Goal: Task Accomplishment & Management: Manage account settings

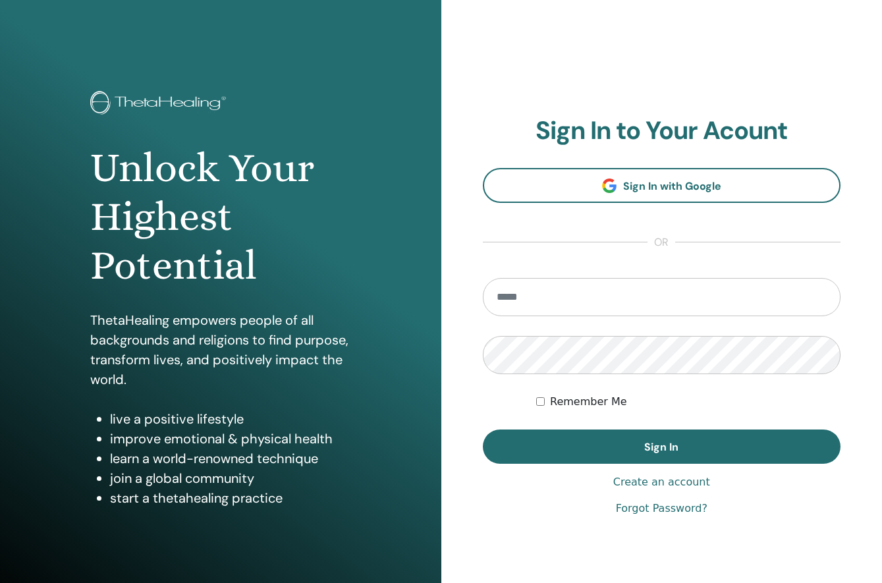
click at [519, 298] on input "email" at bounding box center [662, 297] width 358 height 38
type input "**********"
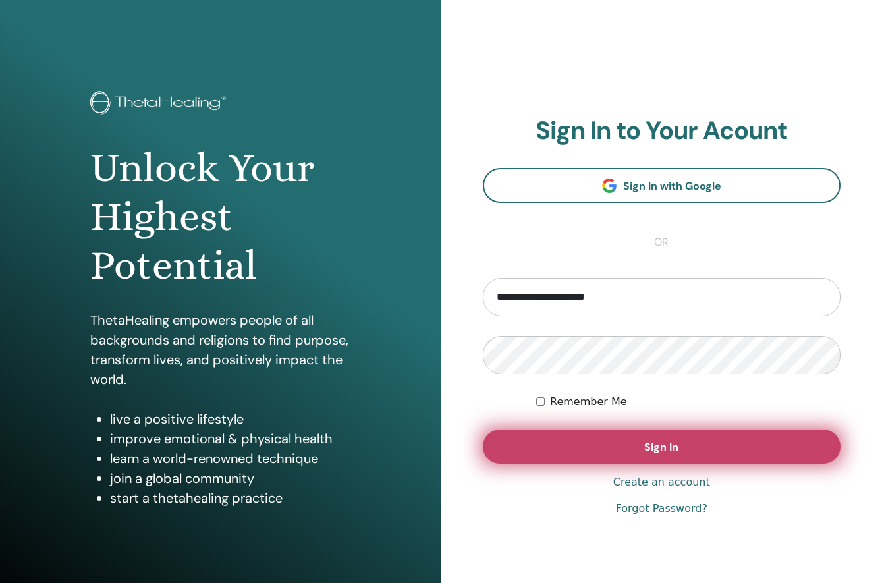
click at [626, 446] on button "Sign In" at bounding box center [662, 446] width 358 height 34
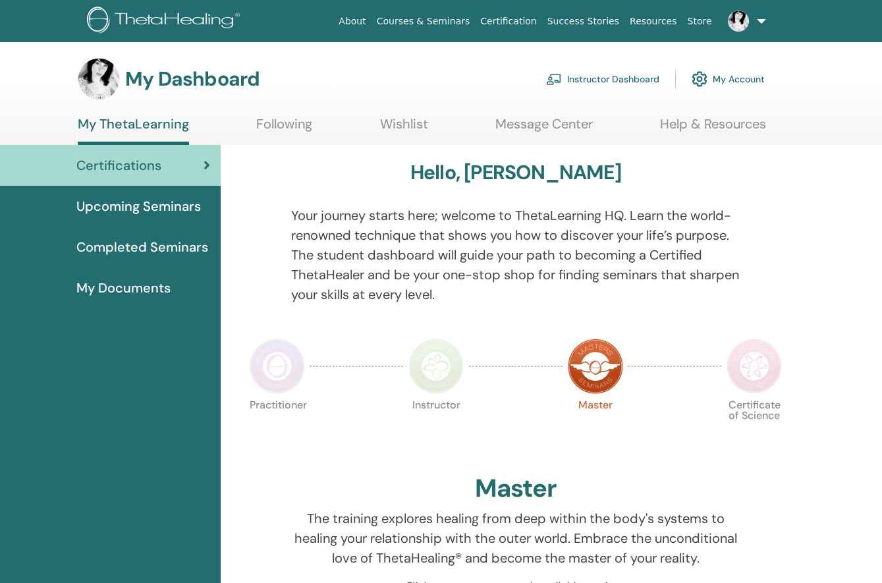
click at [219, 23] on img at bounding box center [165, 22] width 157 height 30
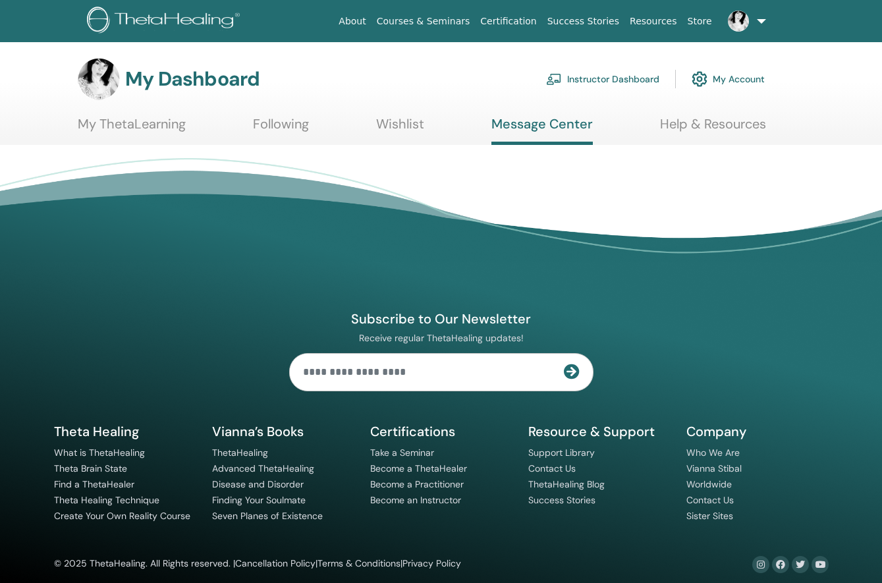
click at [768, 25] on link at bounding box center [744, 21] width 54 height 42
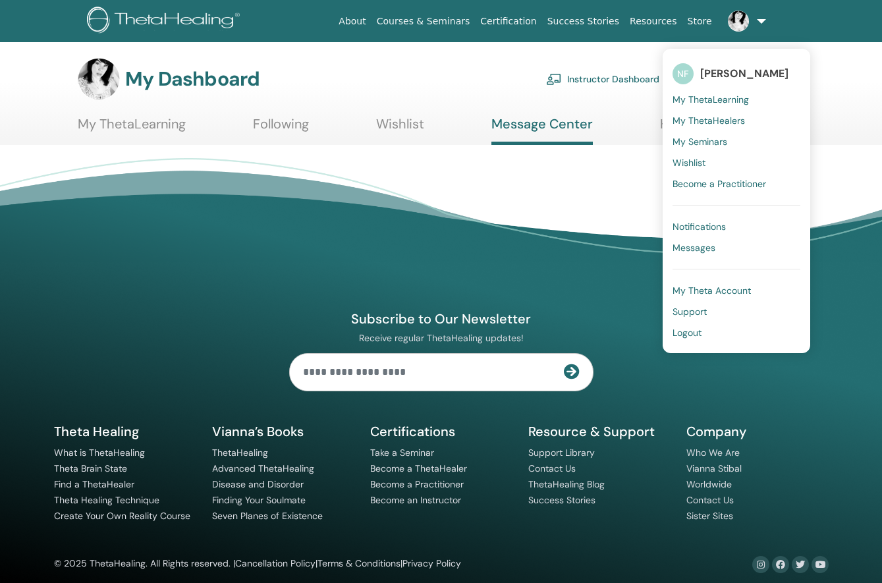
click at [699, 252] on span "Messages" at bounding box center [693, 248] width 43 height 12
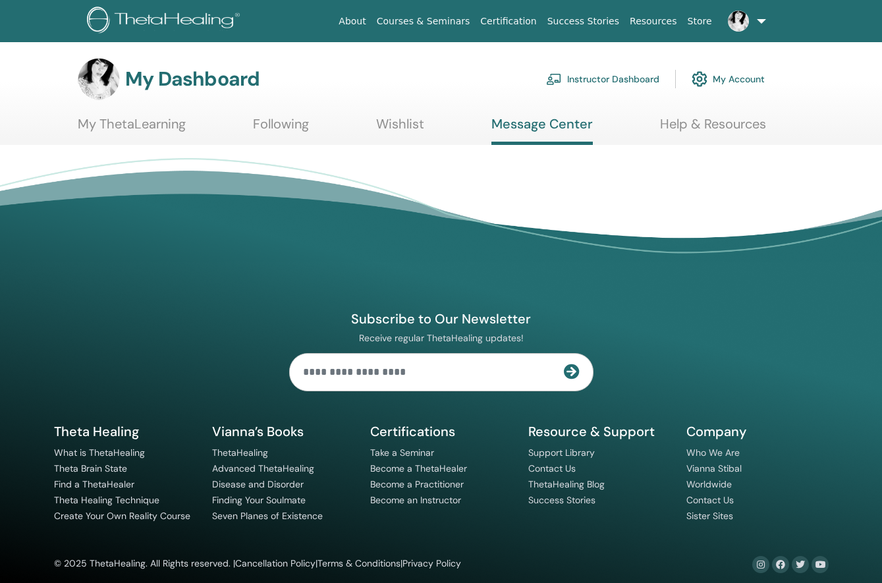
click at [763, 22] on link at bounding box center [744, 21] width 54 height 42
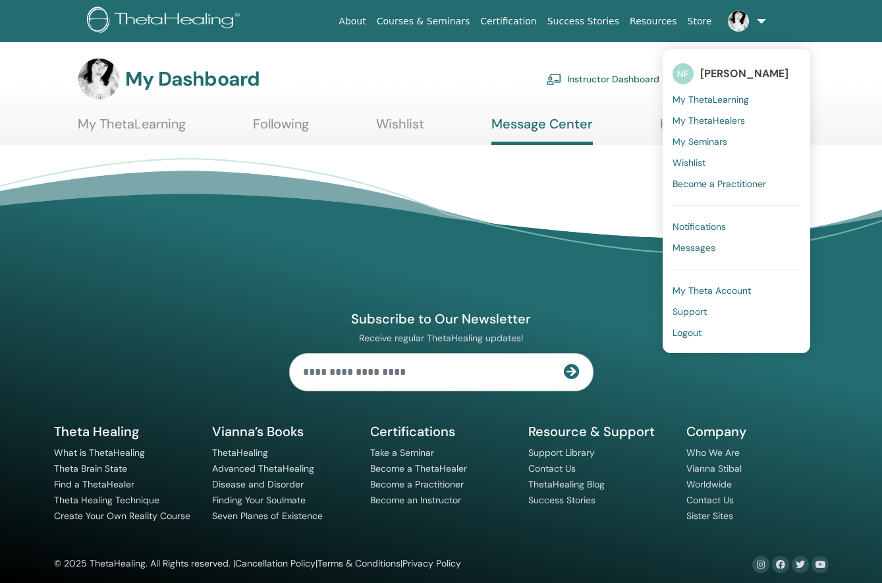
click at [763, 22] on link at bounding box center [744, 21] width 54 height 42
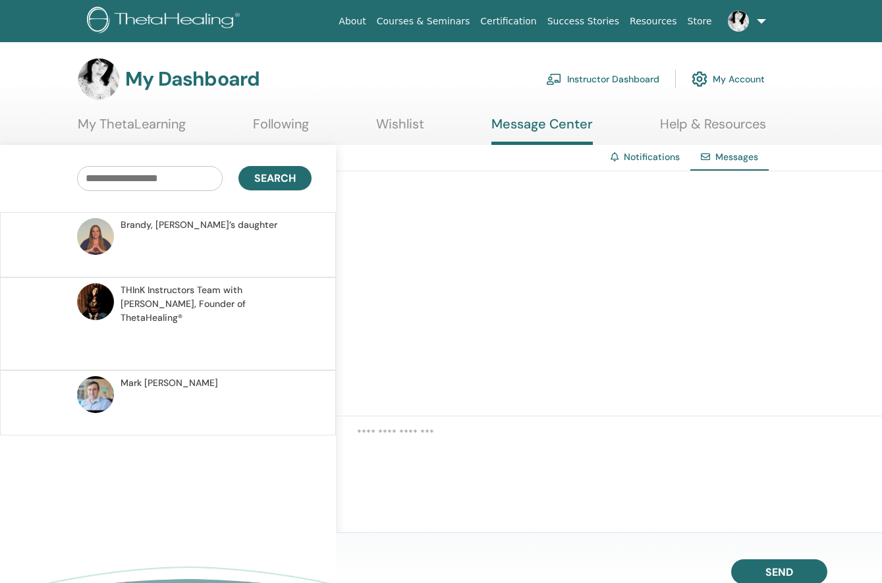
click at [171, 23] on img at bounding box center [165, 22] width 157 height 30
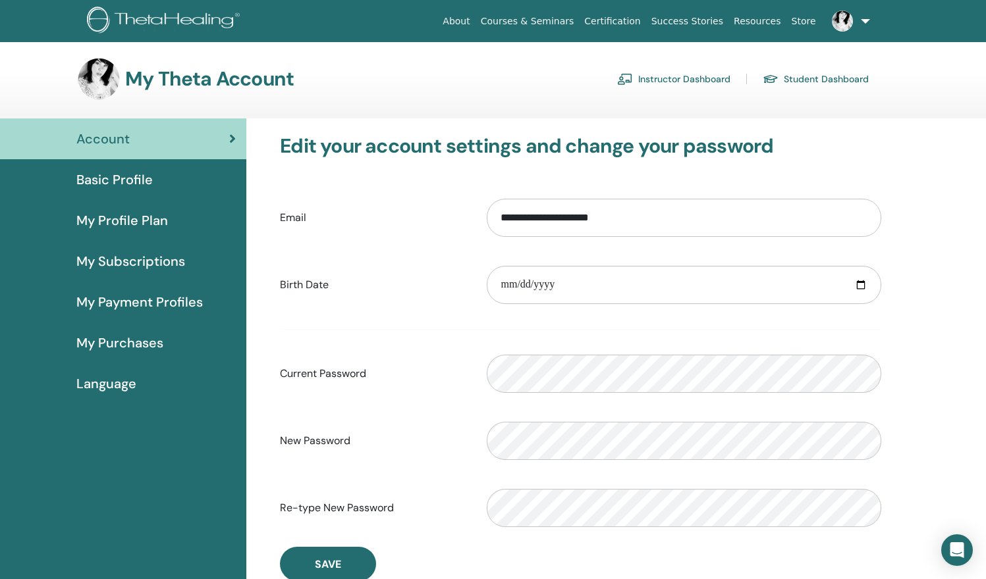
click at [155, 212] on span "My Profile Plan" at bounding box center [122, 221] width 92 height 20
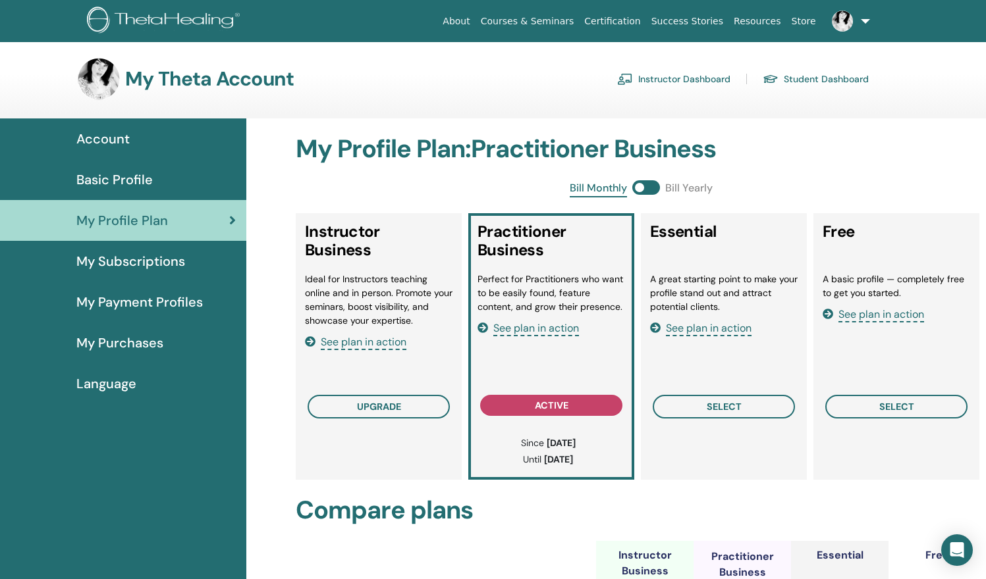
click at [512, 334] on span "See plan in action" at bounding box center [536, 328] width 86 height 15
click at [132, 271] on link "My Subscriptions" at bounding box center [123, 261] width 246 height 41
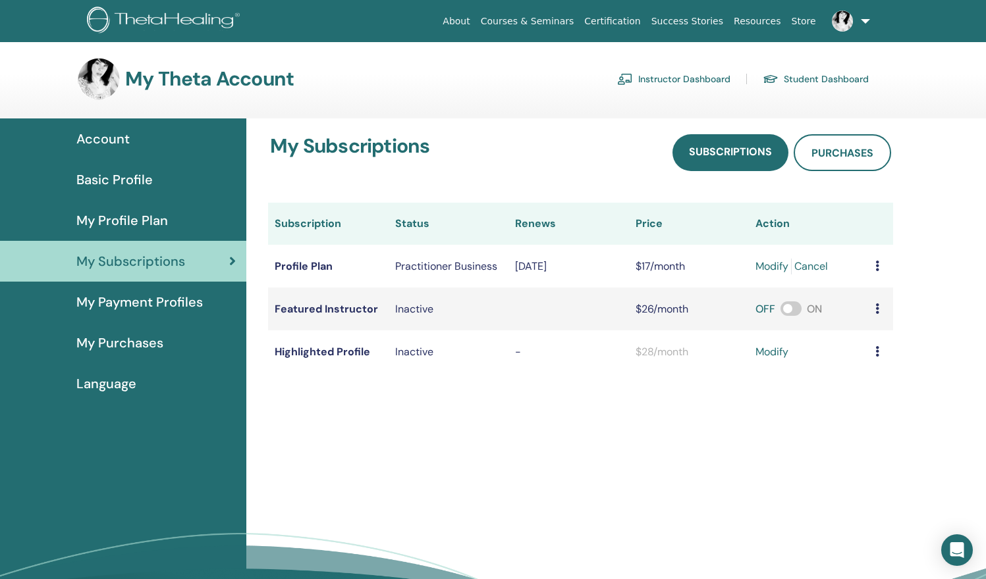
click at [140, 306] on span "My Payment Profiles" at bounding box center [139, 302] width 126 height 20
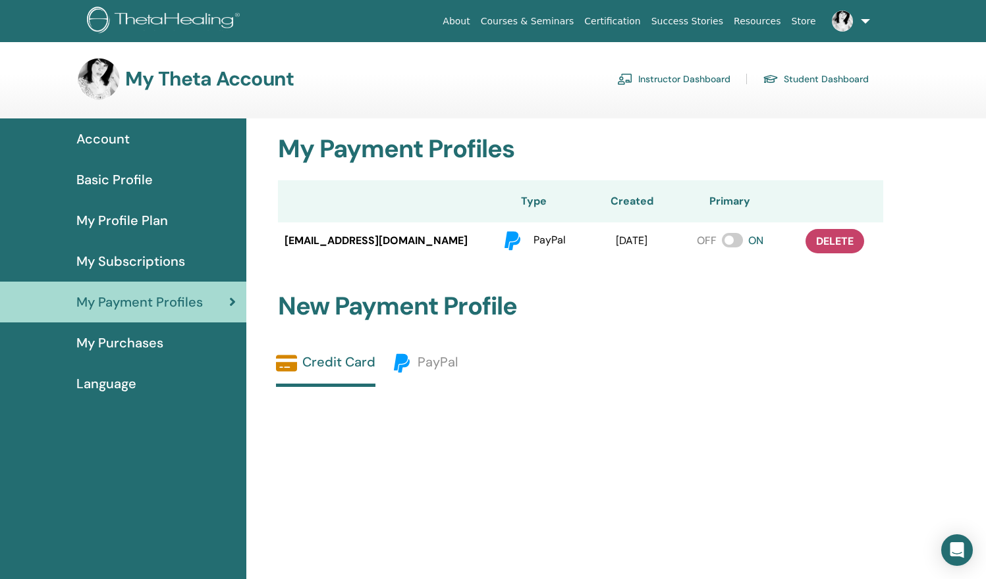
click at [140, 219] on span "My Profile Plan" at bounding box center [122, 221] width 92 height 20
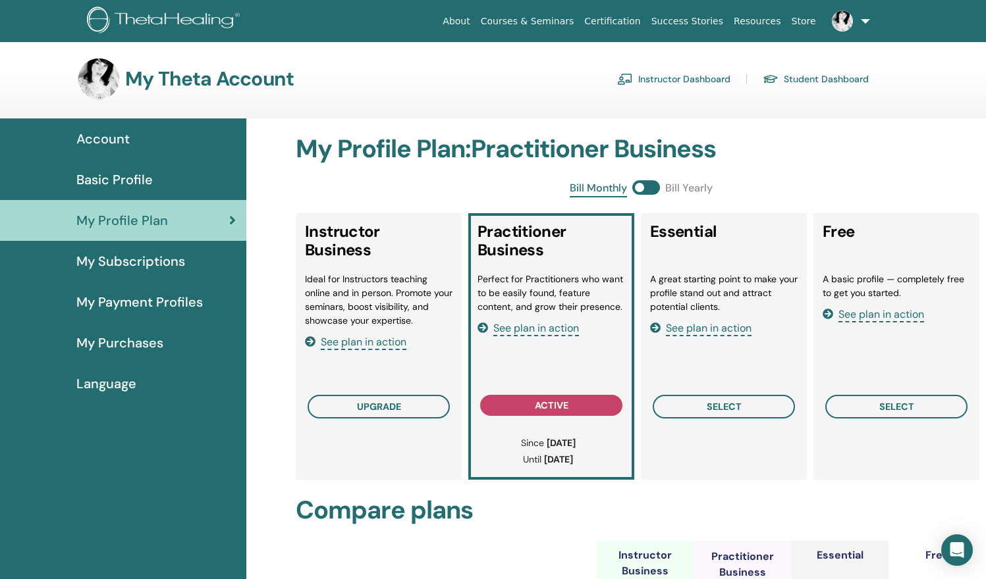
click at [223, 24] on img at bounding box center [165, 22] width 157 height 30
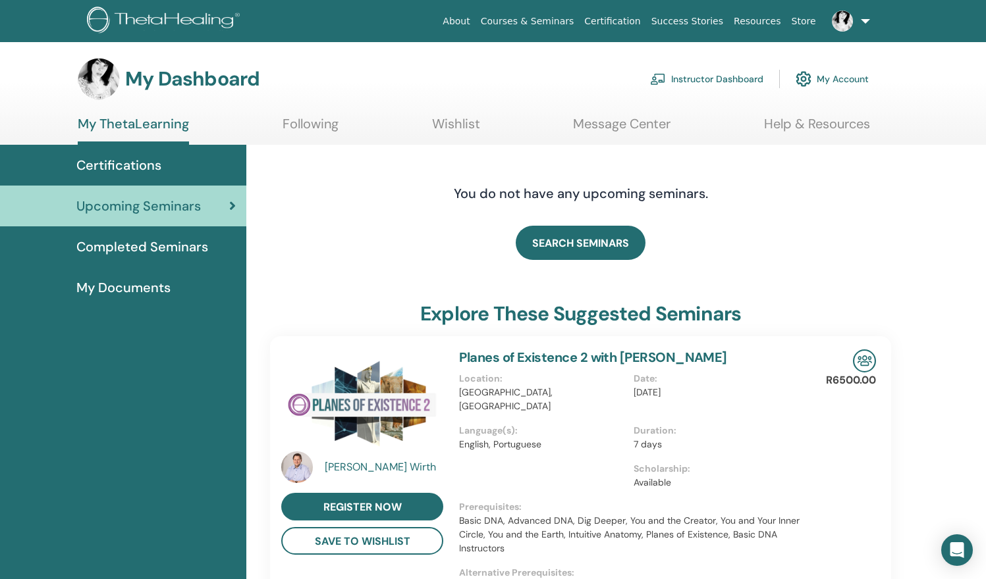
click at [786, 130] on link "Help & Resources" at bounding box center [817, 129] width 106 height 26
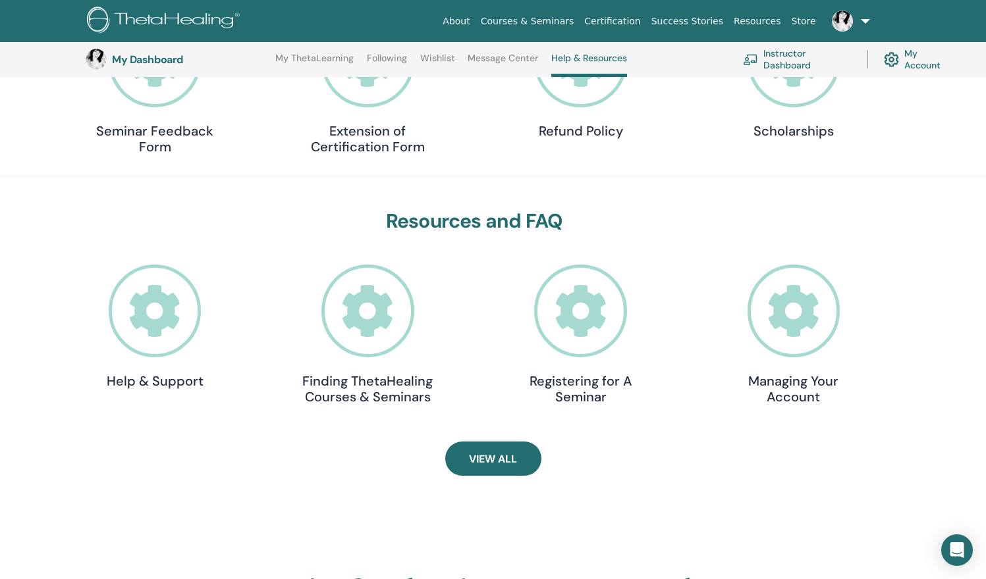
scroll to position [234, 0]
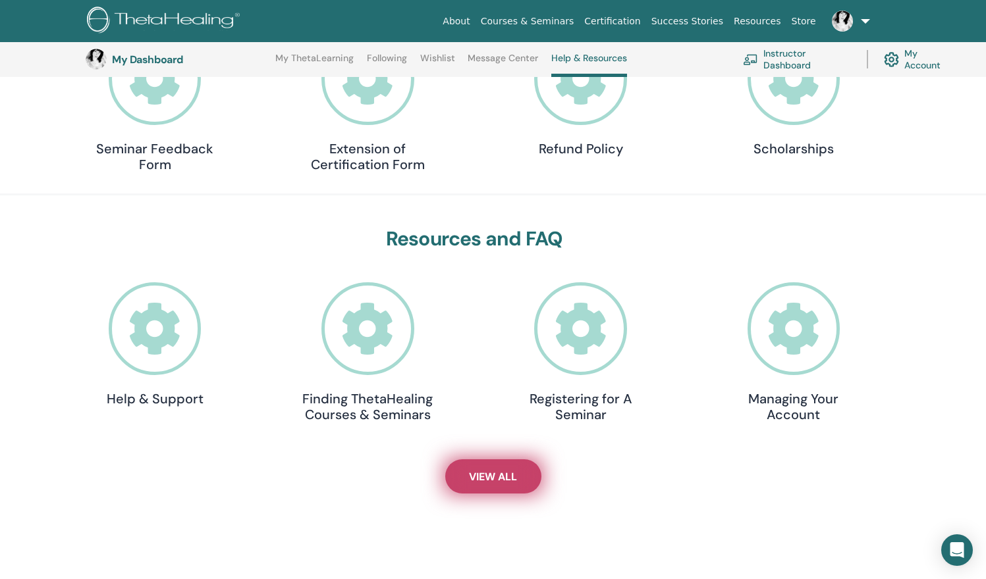
click at [502, 471] on span "View All" at bounding box center [493, 477] width 48 height 14
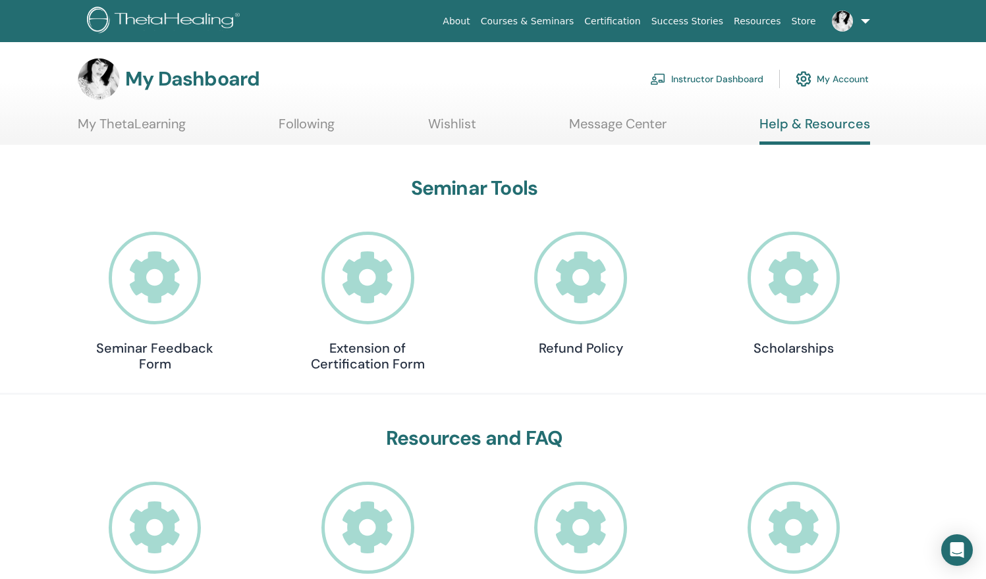
click at [740, 80] on link "Instructor Dashboard" at bounding box center [706, 79] width 113 height 29
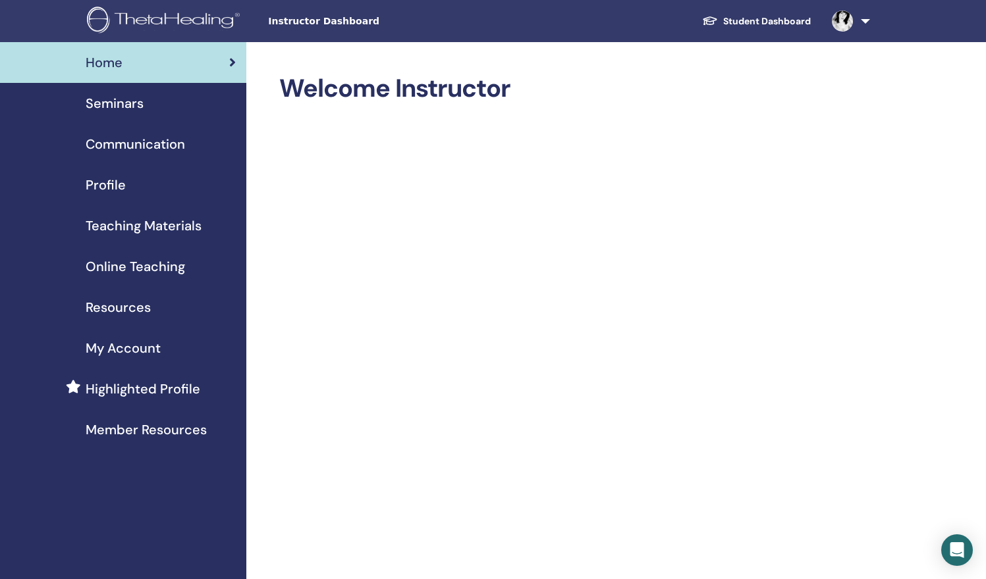
click at [131, 185] on div "Profile" at bounding box center [123, 185] width 225 height 20
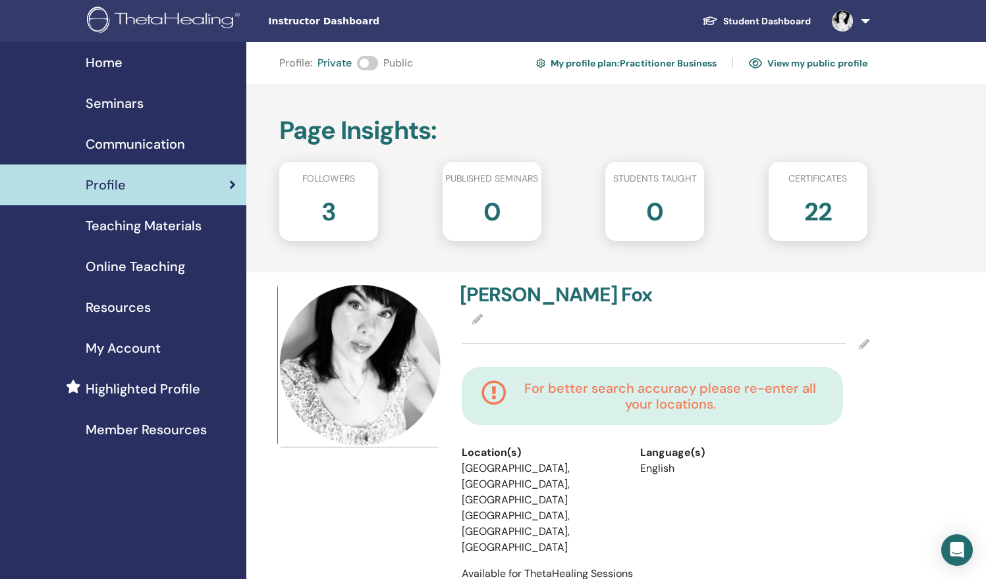
click at [639, 60] on link "My profile plan : Practitioner Business" at bounding box center [626, 63] width 180 height 21
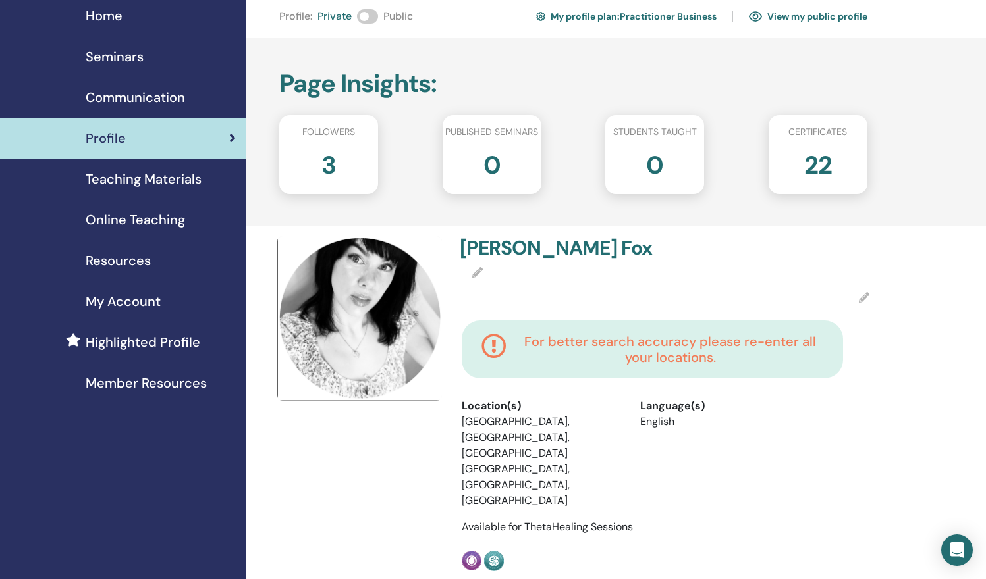
scroll to position [47, 0]
click at [859, 297] on icon at bounding box center [864, 297] width 11 height 11
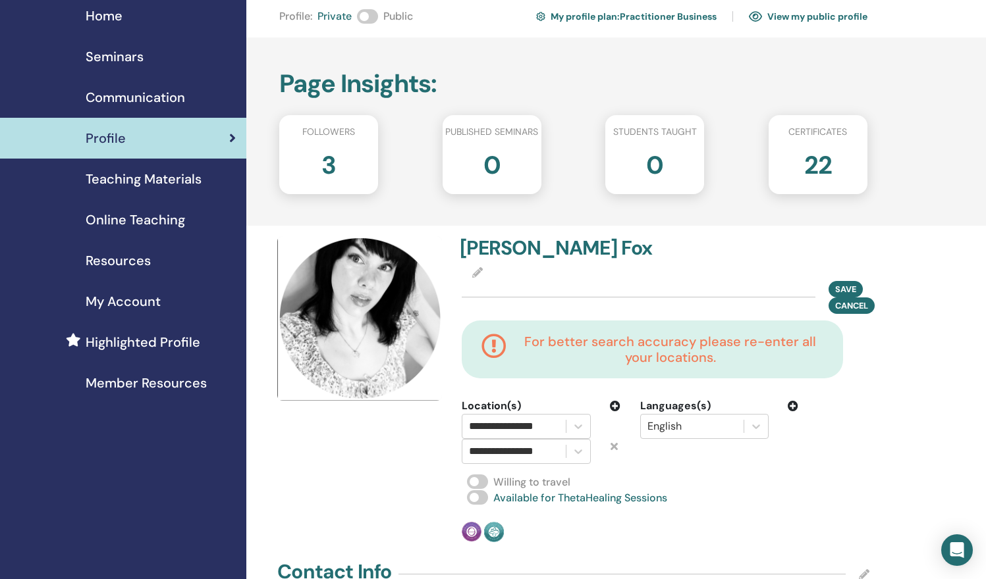
click at [614, 449] on icon at bounding box center [613, 446] width 7 height 11
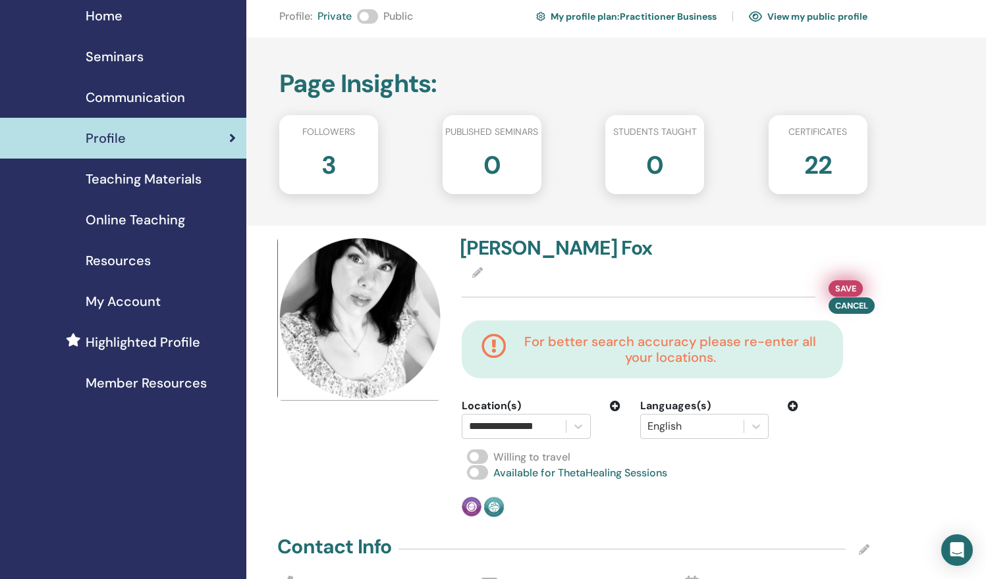
click at [846, 282] on span "Save" at bounding box center [845, 289] width 21 height 14
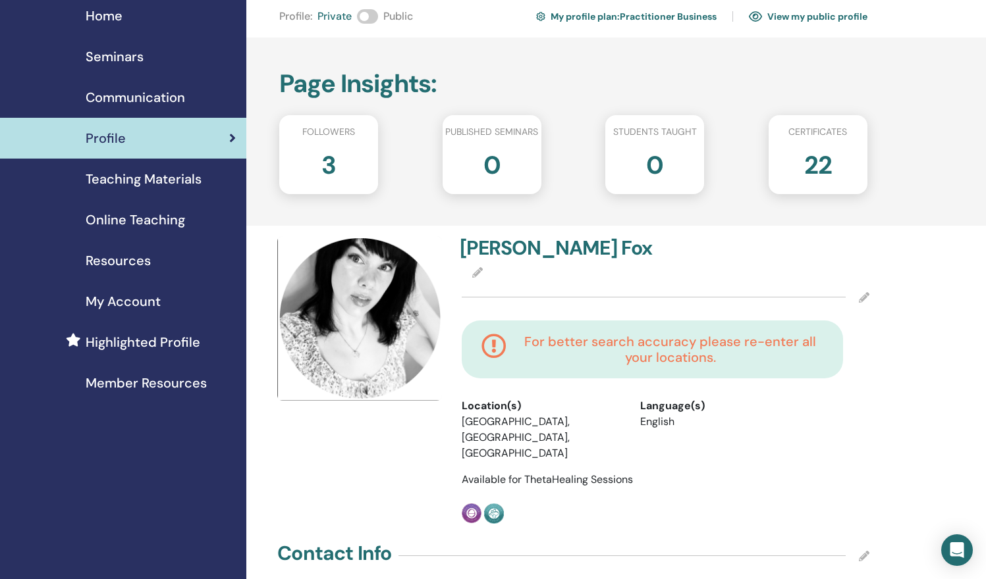
click at [360, 314] on img at bounding box center [359, 318] width 165 height 165
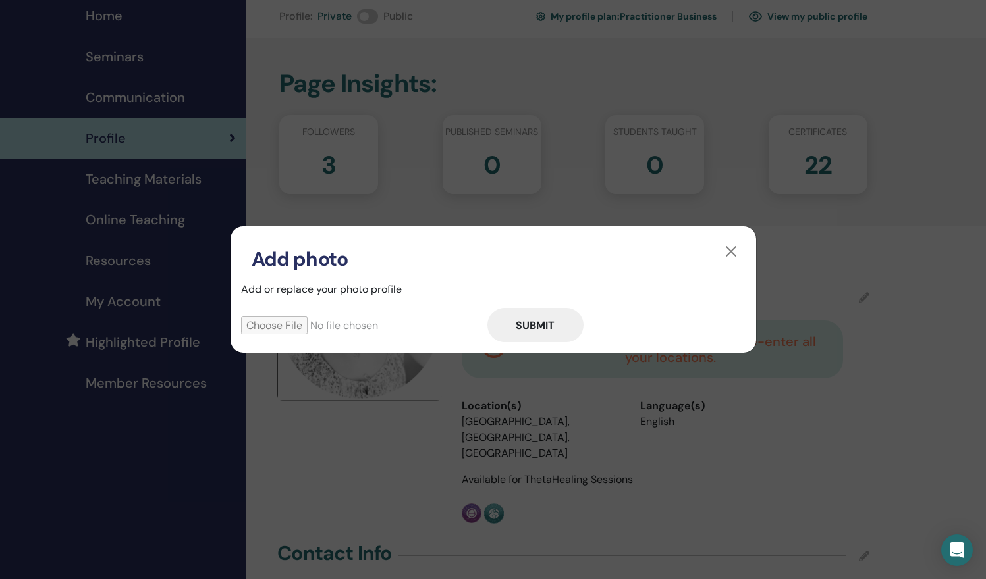
click at [284, 323] on input "file" at bounding box center [364, 326] width 246 height 18
type input "**********"
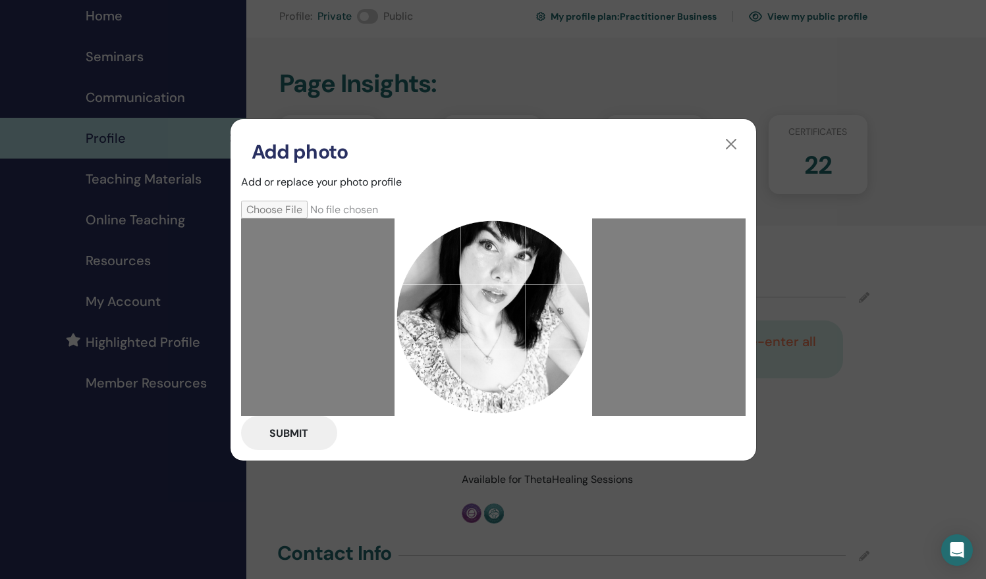
click at [273, 437] on button "Submit" at bounding box center [289, 433] width 96 height 34
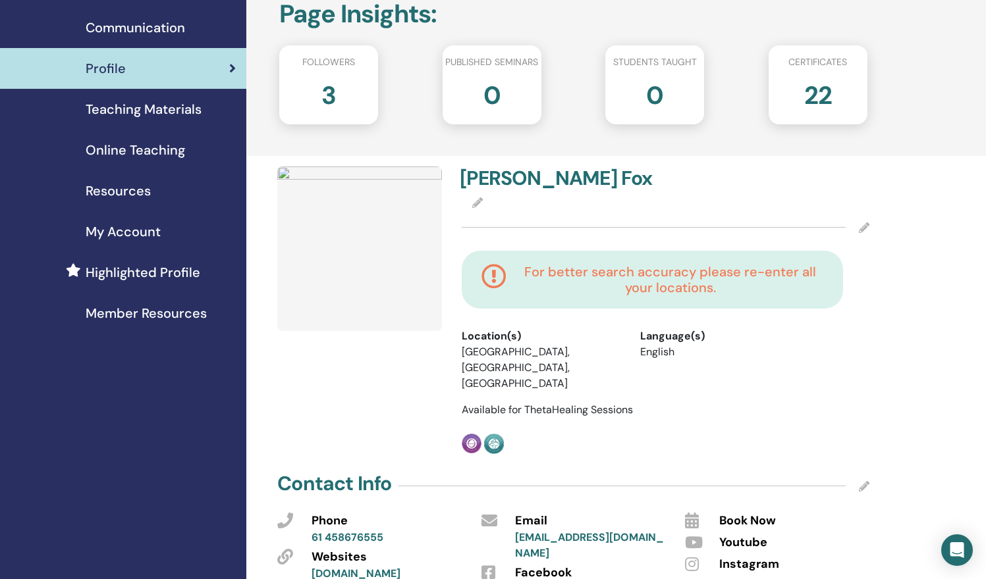
scroll to position [0, 0]
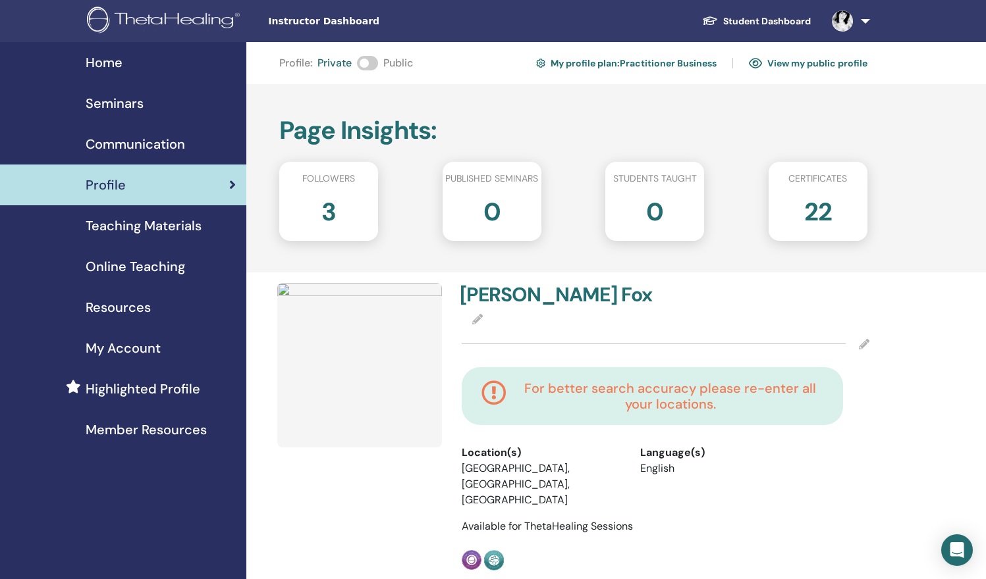
click at [480, 319] on icon at bounding box center [477, 319] width 11 height 11
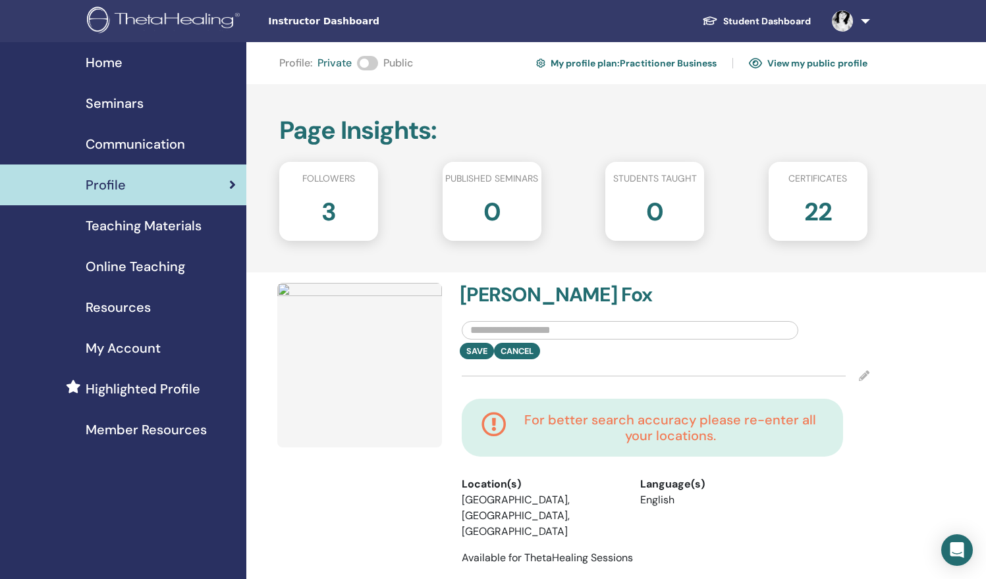
click at [485, 330] on input "text" at bounding box center [630, 330] width 336 height 18
click at [421, 325] on img at bounding box center [359, 365] width 165 height 165
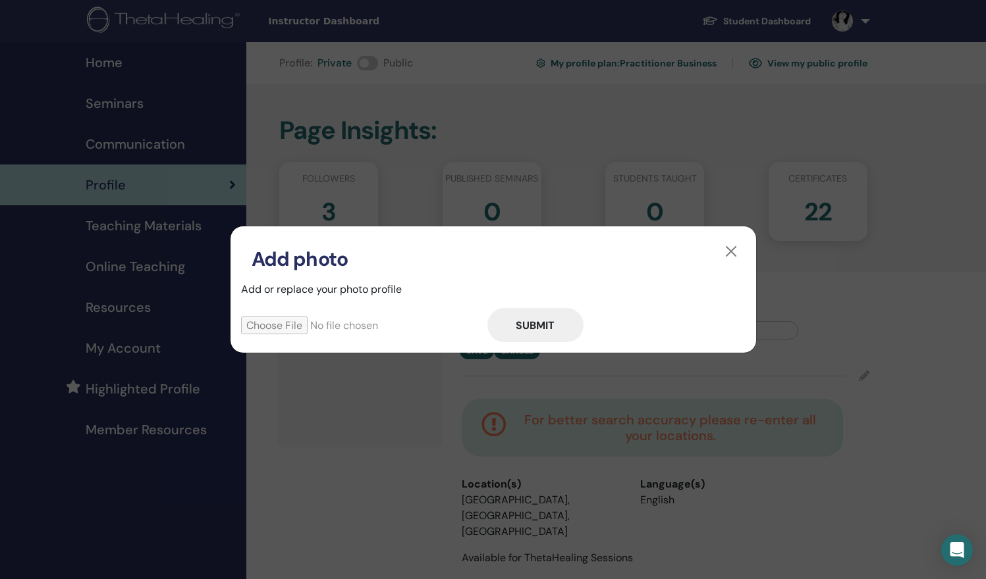
click at [283, 322] on input "file" at bounding box center [364, 326] width 246 height 18
type input "**********"
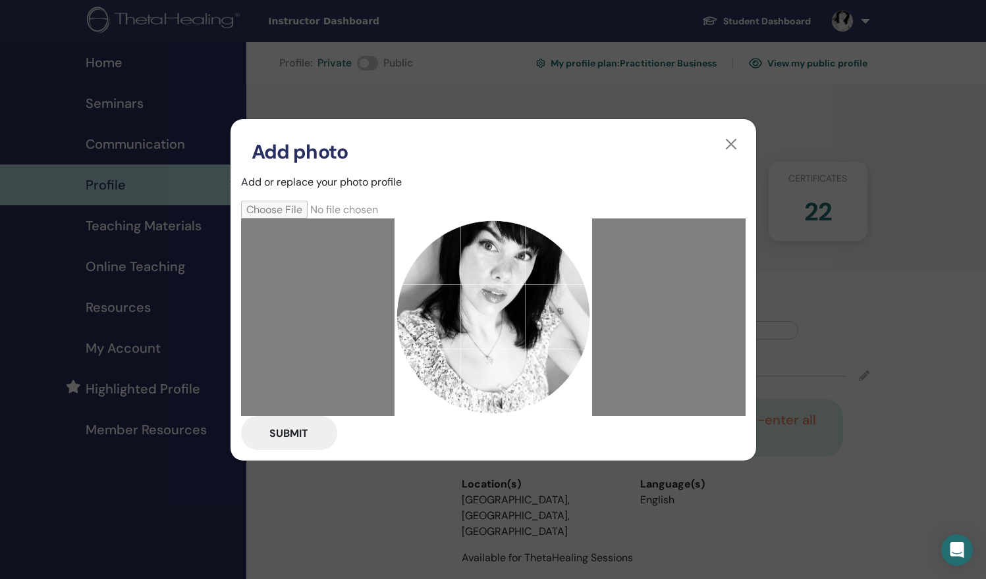
click at [298, 431] on button "Submit" at bounding box center [289, 433] width 96 height 34
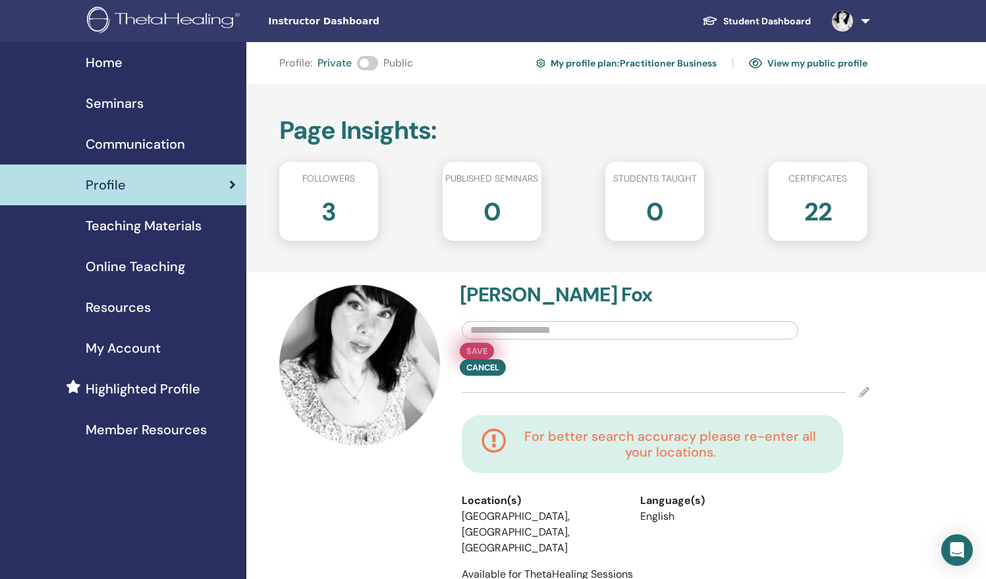
click at [471, 350] on button "Save" at bounding box center [477, 351] width 34 height 16
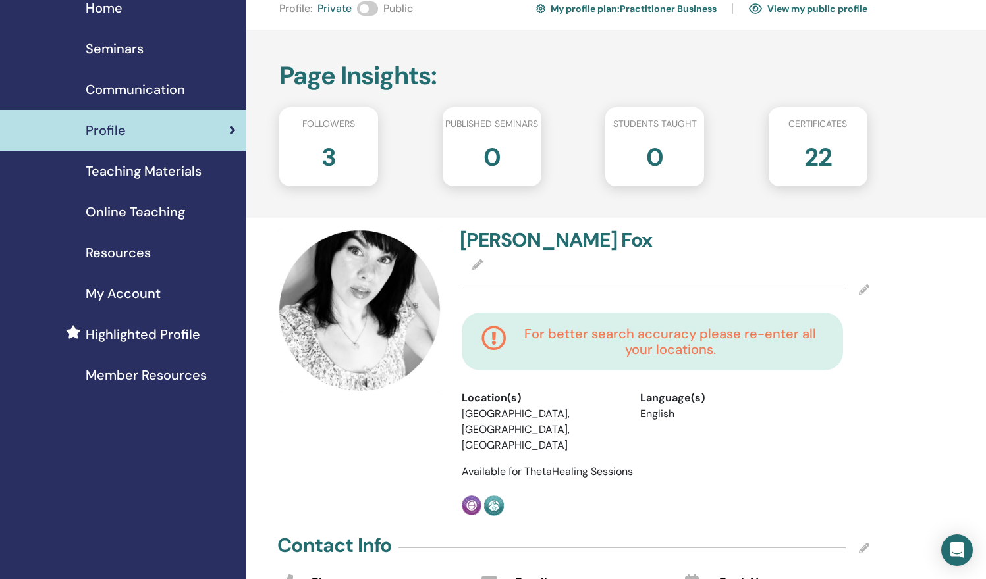
scroll to position [95, 0]
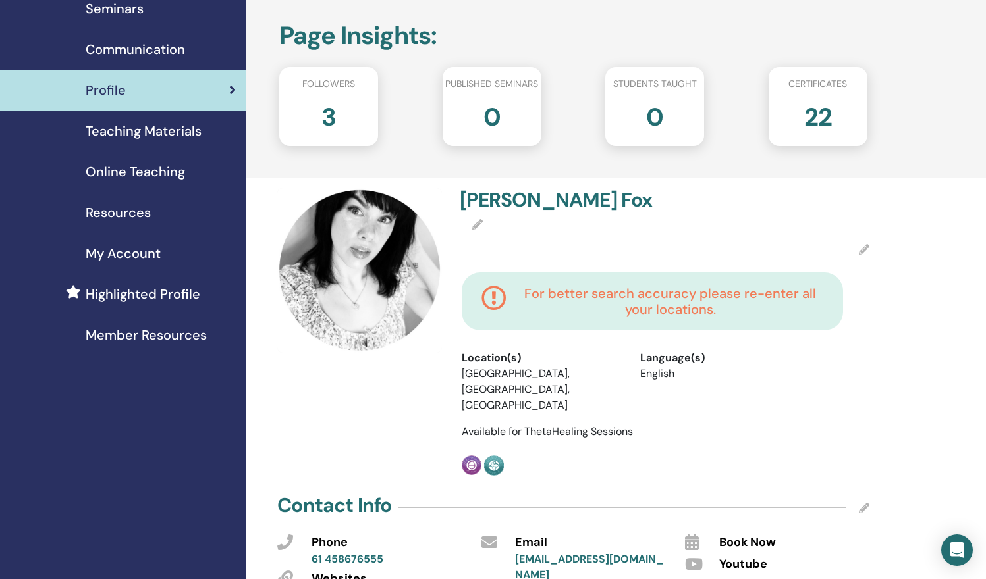
click at [865, 243] on div at bounding box center [666, 249] width 408 height 33
click at [865, 246] on icon at bounding box center [864, 249] width 11 height 11
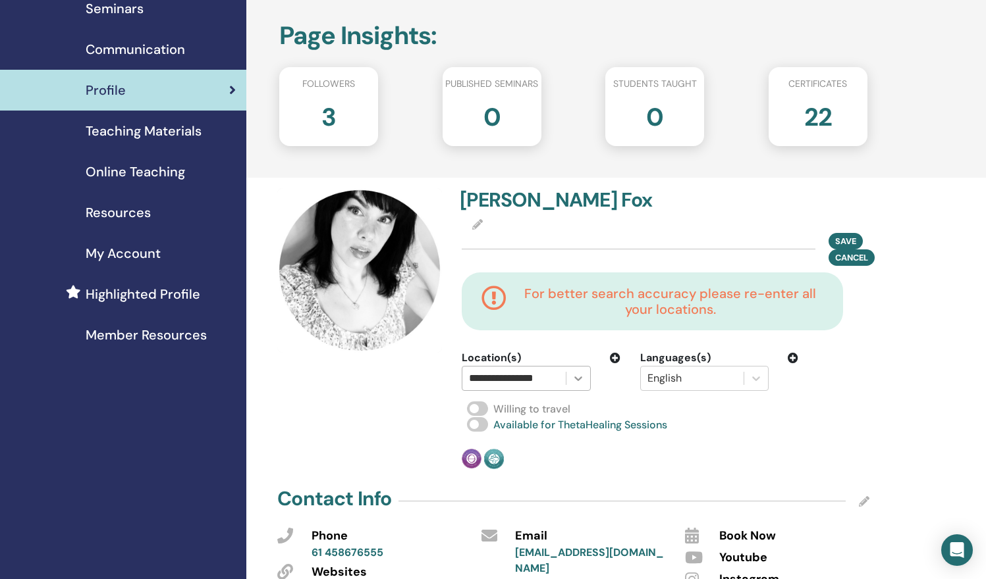
click at [579, 377] on icon at bounding box center [578, 378] width 13 height 13
click at [599, 394] on div "[PERSON_NAME] Save Cancel For better search accuracy please re-enter all your l…" at bounding box center [665, 328] width 423 height 281
click at [616, 358] on icon at bounding box center [615, 358] width 11 height 11
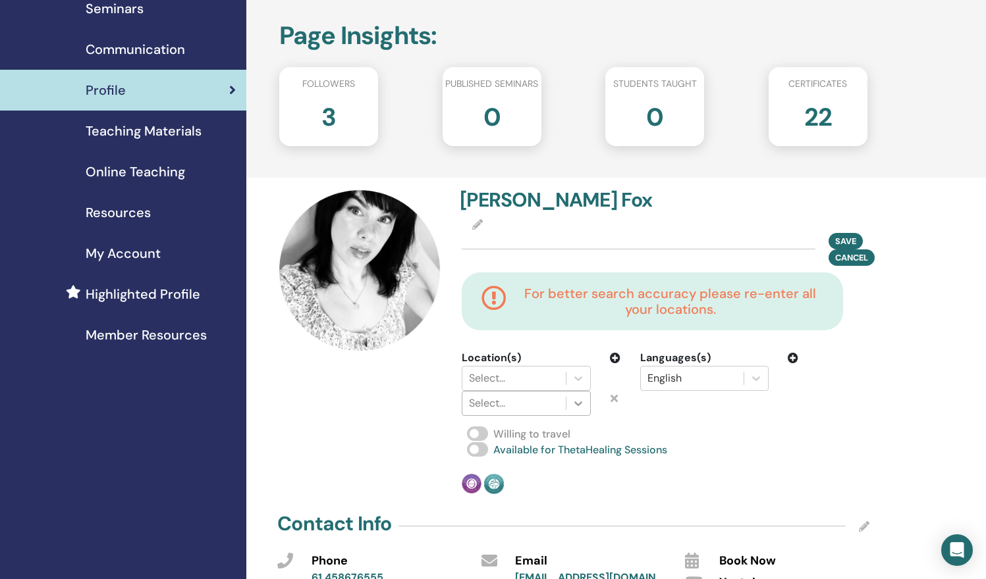
click at [585, 400] on div at bounding box center [578, 404] width 24 height 24
click at [570, 375] on div at bounding box center [578, 379] width 24 height 24
click at [572, 379] on icon at bounding box center [578, 378] width 13 height 13
type input "***"
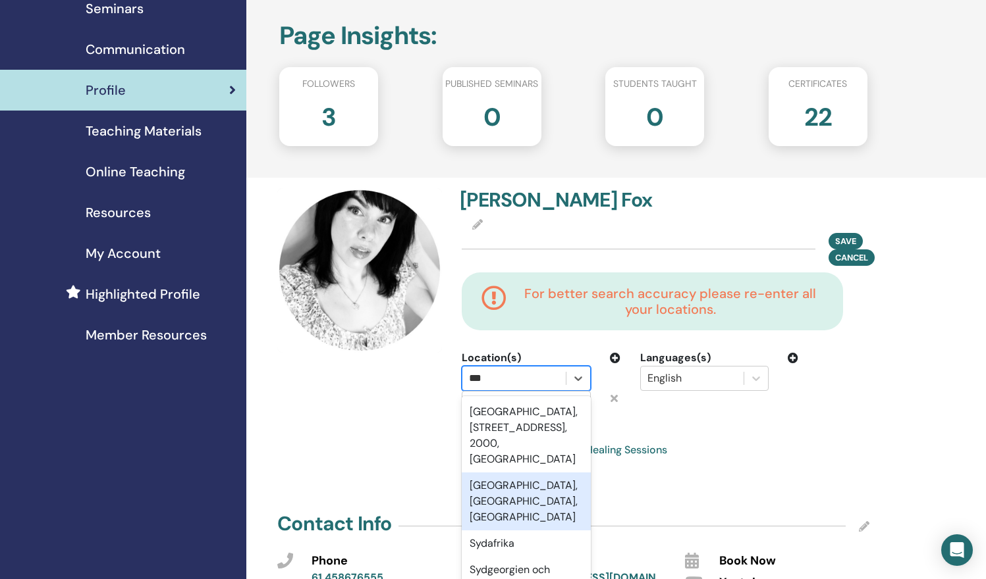
click at [505, 520] on div "[GEOGRAPHIC_DATA], [GEOGRAPHIC_DATA], [GEOGRAPHIC_DATA]" at bounding box center [526, 502] width 128 height 58
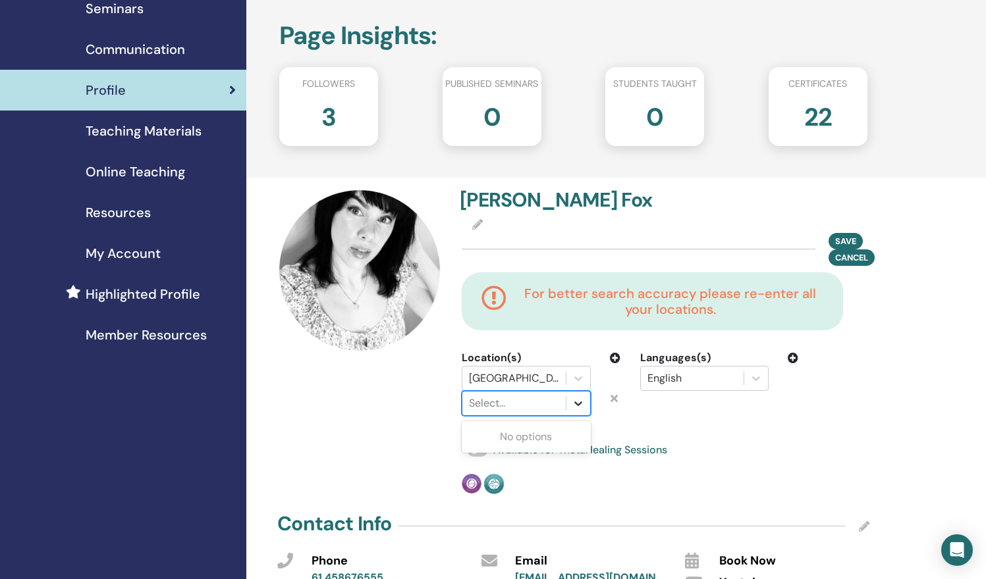
click at [581, 404] on icon at bounding box center [578, 403] width 13 height 13
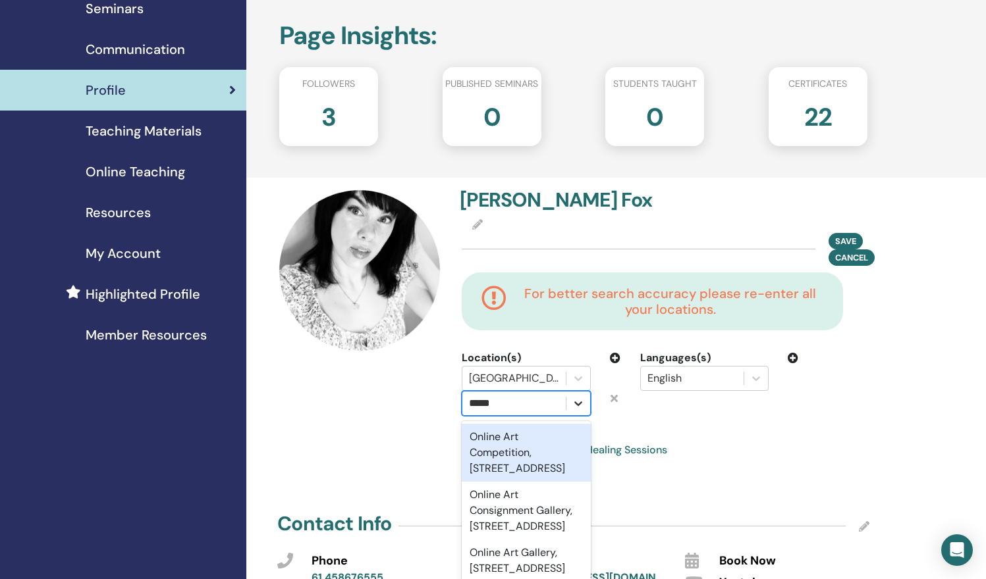
type input "******"
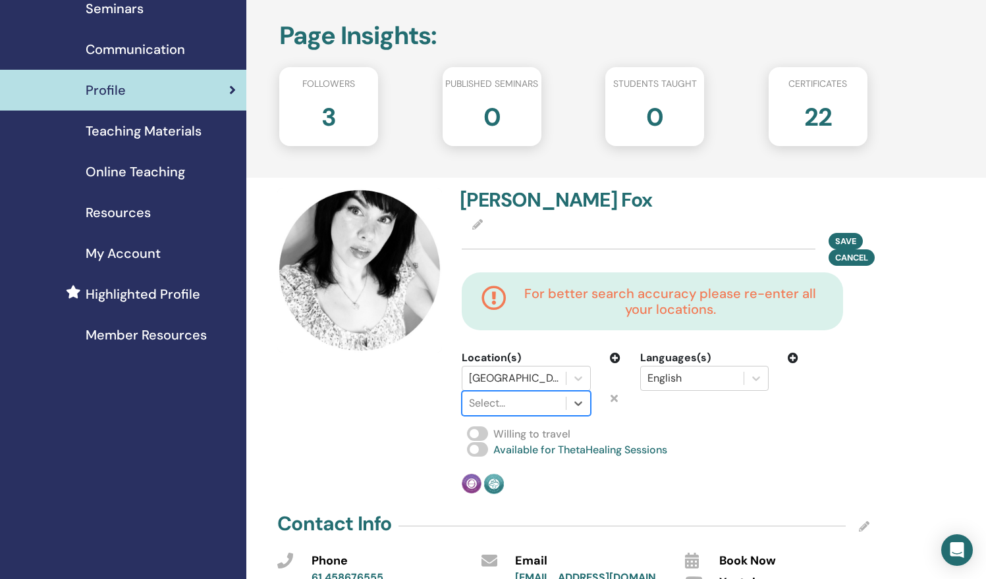
drag, startPoint x: 547, startPoint y: 405, endPoint x: 473, endPoint y: 400, distance: 74.6
click at [473, 400] on div at bounding box center [514, 403] width 90 height 18
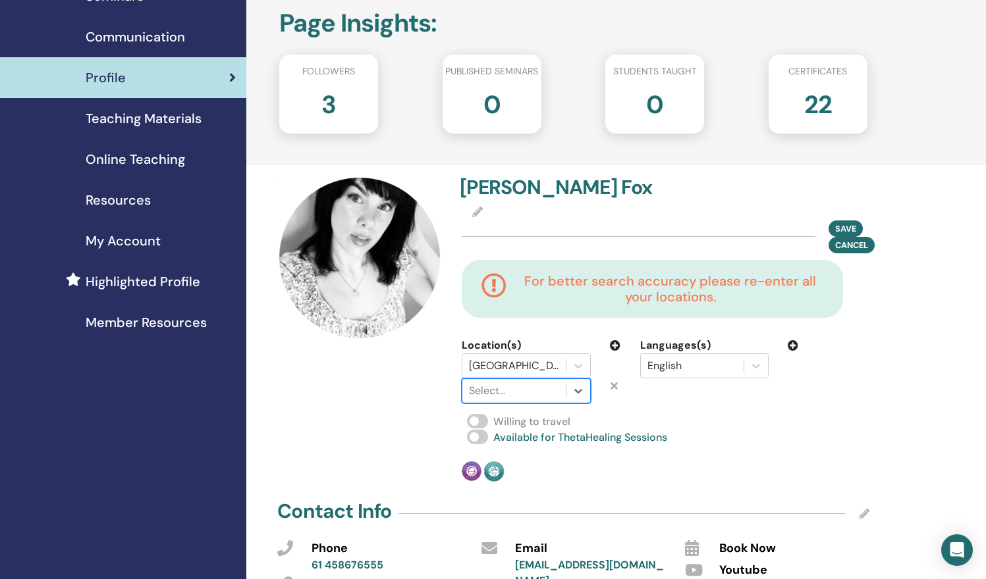
scroll to position [109, 0]
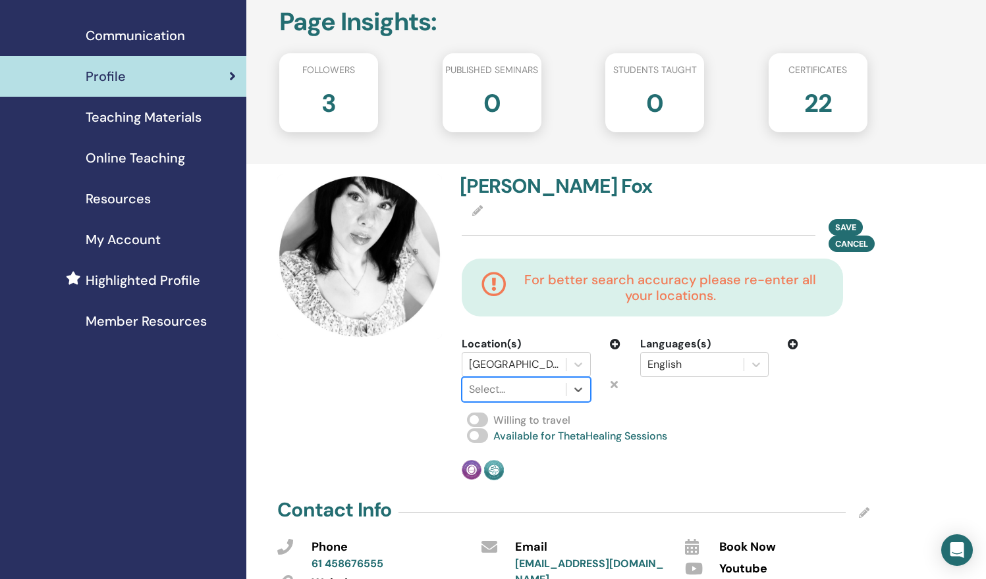
click at [612, 385] on icon at bounding box center [613, 384] width 7 height 11
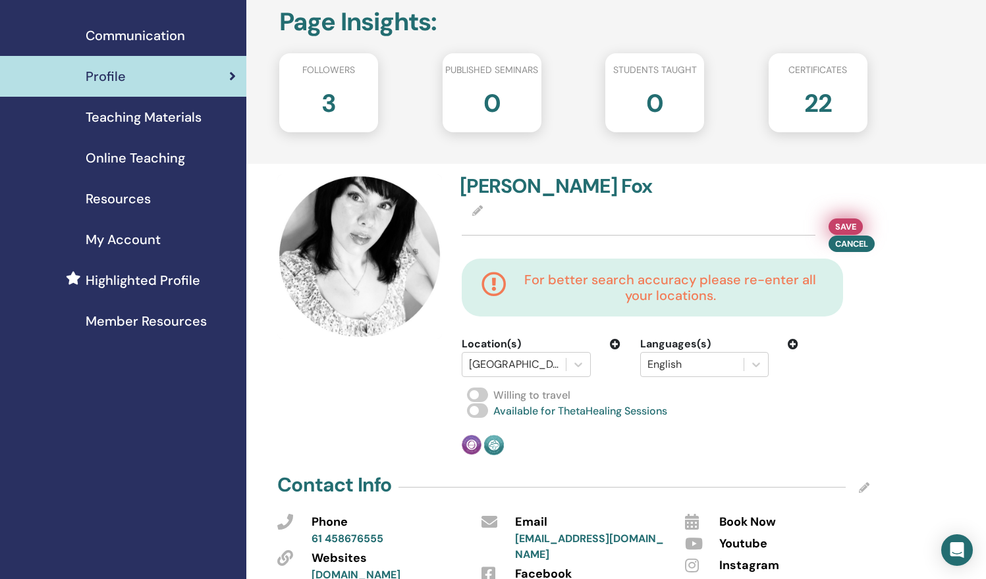
click at [857, 226] on button "Save" at bounding box center [845, 227] width 34 height 16
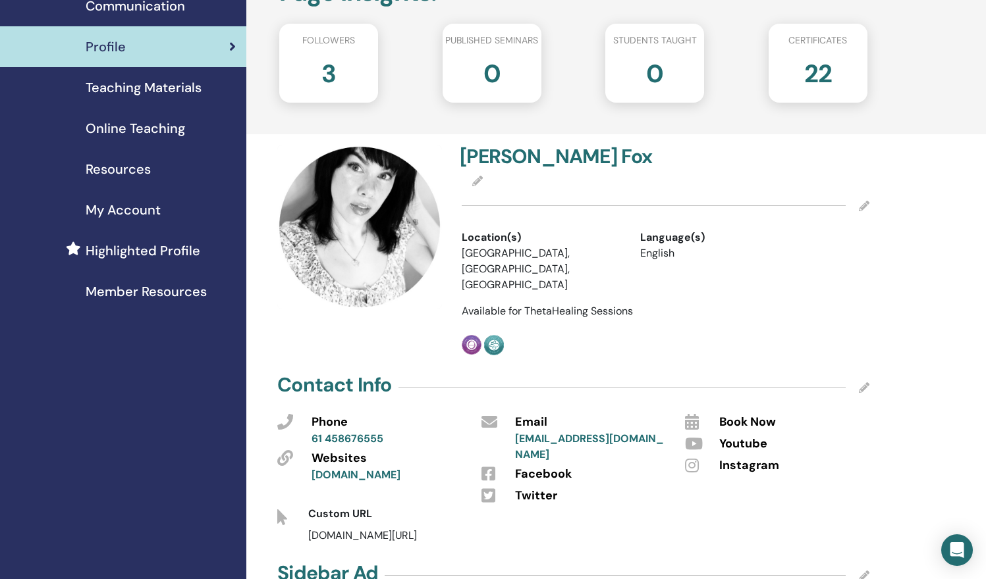
scroll to position [149, 0]
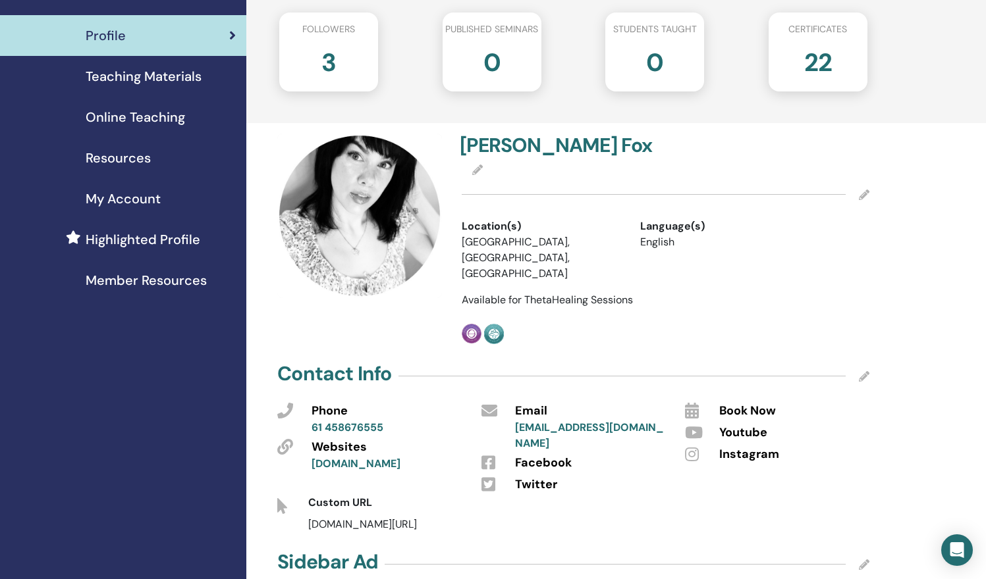
click at [864, 371] on icon at bounding box center [864, 376] width 11 height 11
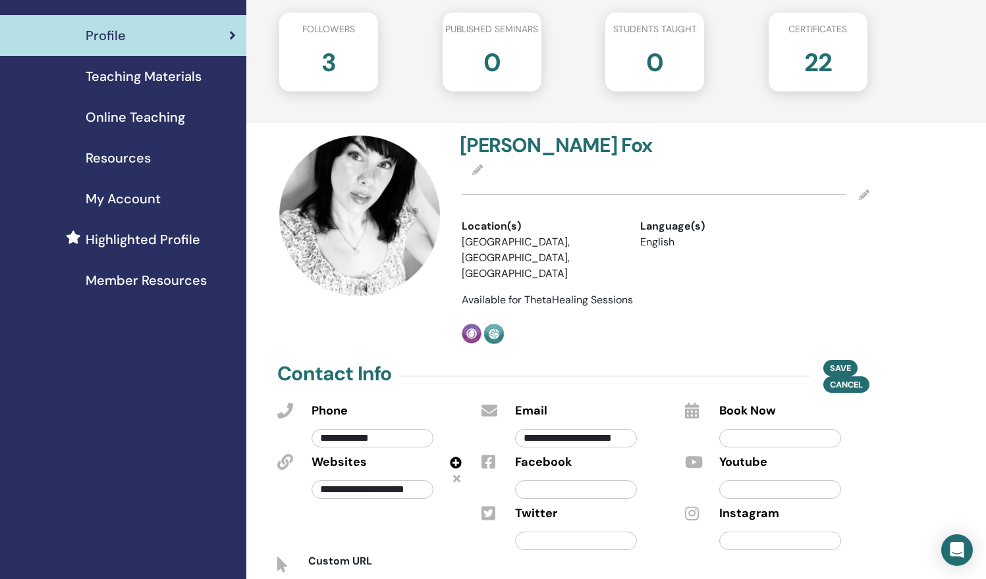
click at [456, 473] on icon at bounding box center [456, 478] width 7 height 11
click at [455, 457] on icon at bounding box center [456, 463] width 12 height 12
click at [396, 481] on input "text" at bounding box center [372, 490] width 122 height 18
type input "**********"
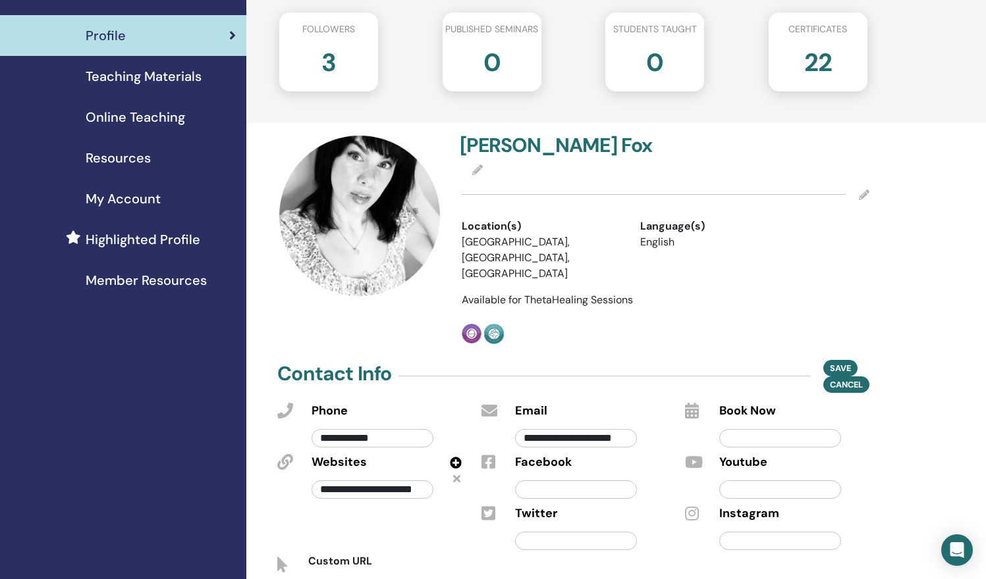
scroll to position [0, 0]
click at [753, 532] on input "text" at bounding box center [780, 541] width 122 height 18
click at [769, 429] on input "text" at bounding box center [780, 438] width 122 height 18
paste input "**********"
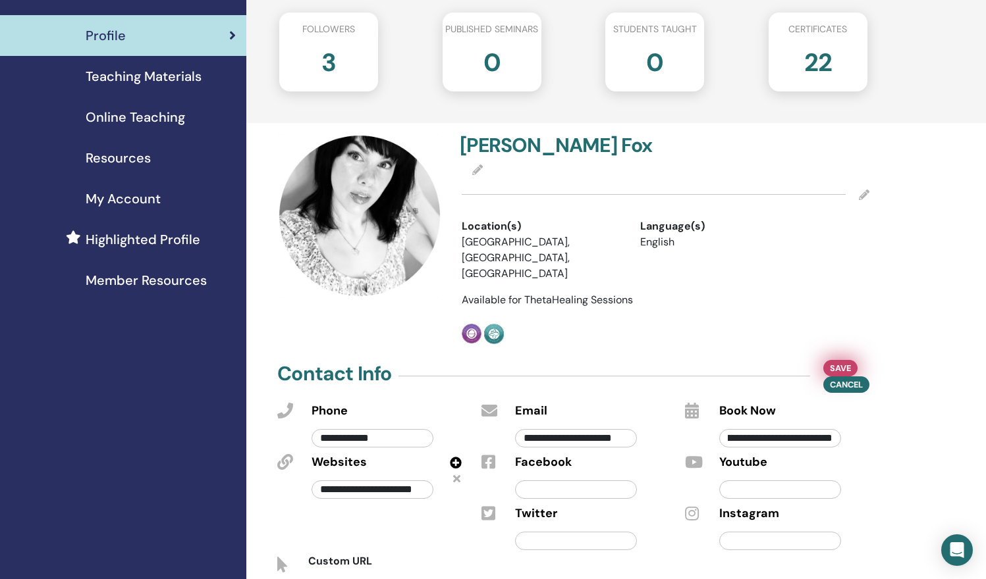
type input "**********"
click at [838, 362] on span "Save" at bounding box center [840, 369] width 21 height 14
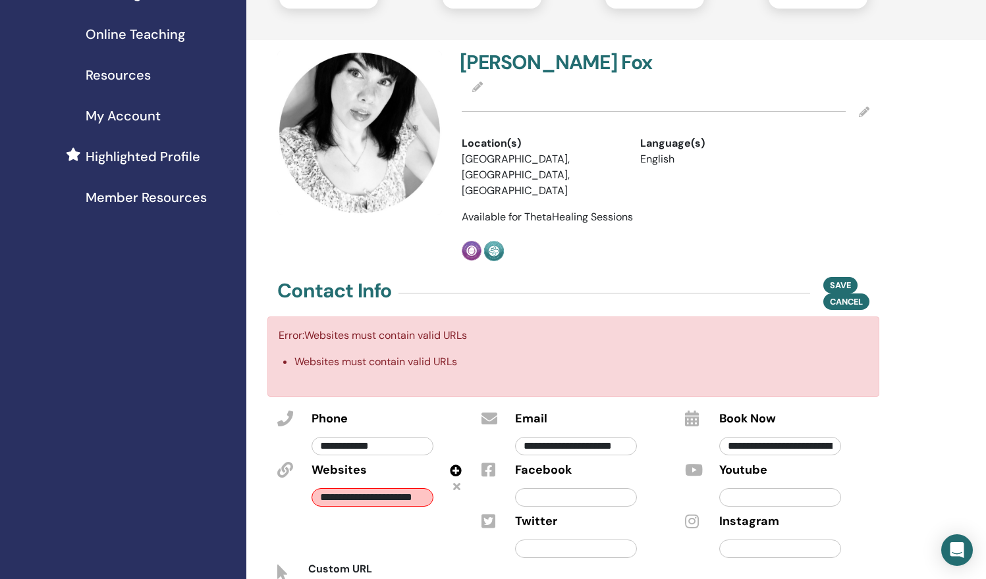
scroll to position [234, 0]
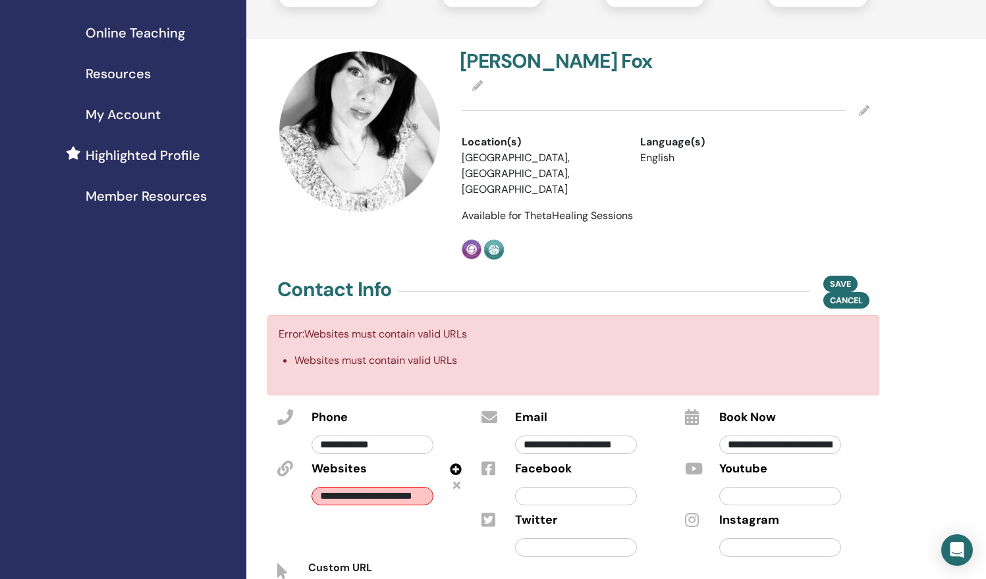
click at [400, 487] on input "**********" at bounding box center [372, 496] width 122 height 18
drag, startPoint x: 319, startPoint y: 464, endPoint x: 550, endPoint y: 481, distance: 231.7
click at [550, 481] on div "**********" at bounding box center [573, 509] width 612 height 207
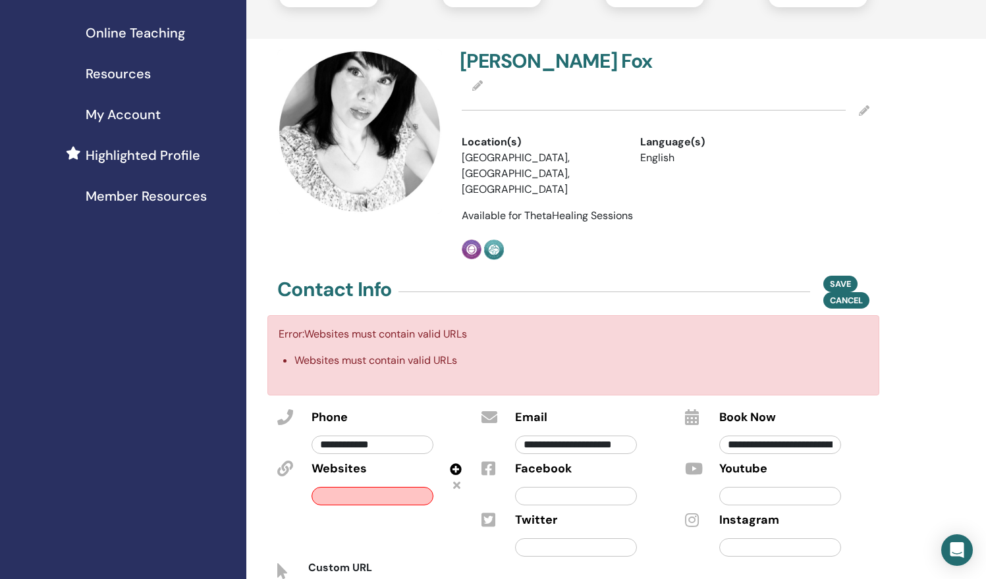
paste input "**********"
type input "**********"
click at [847, 277] on span "Save" at bounding box center [840, 284] width 21 height 14
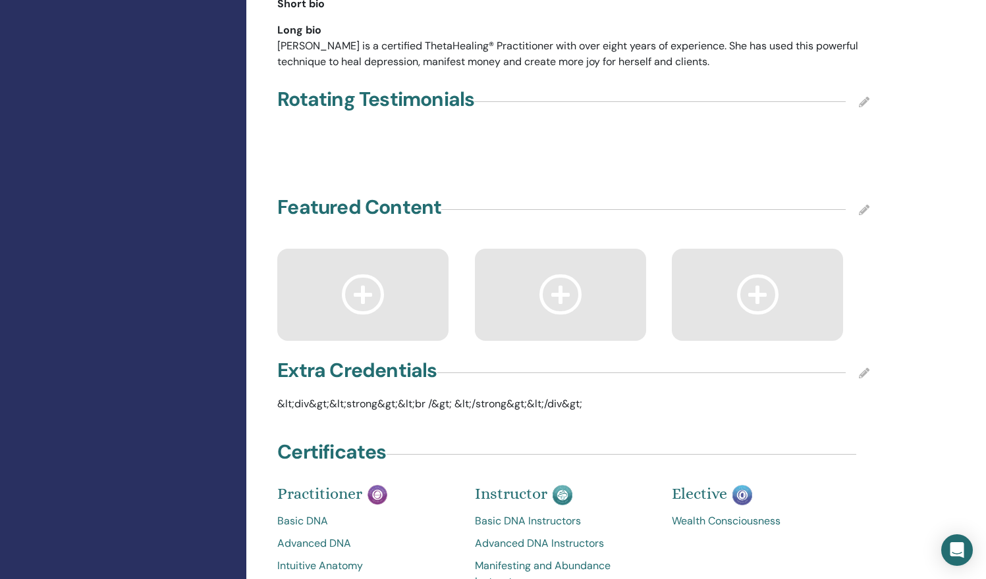
scroll to position [1557, 0]
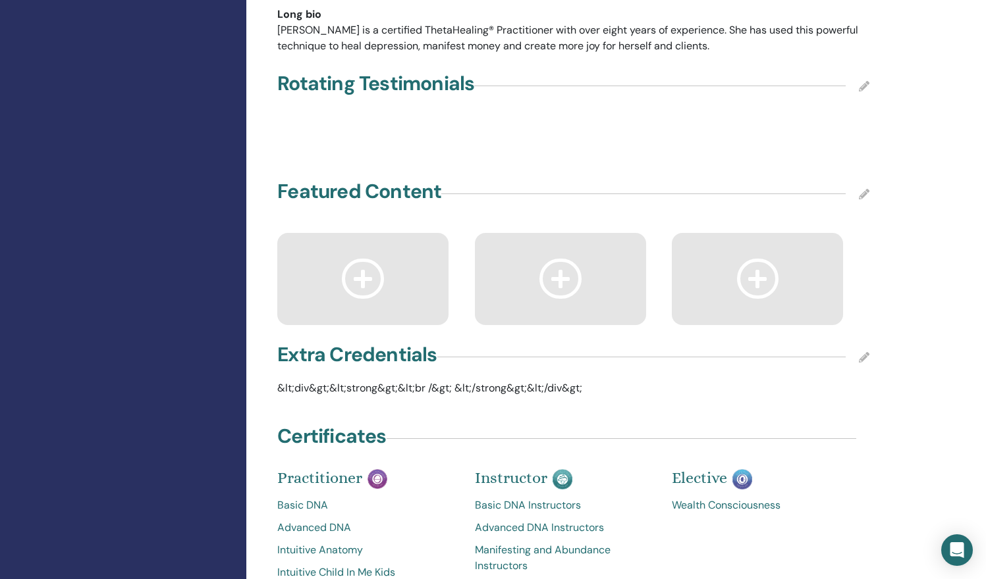
click at [865, 352] on icon at bounding box center [864, 357] width 11 height 11
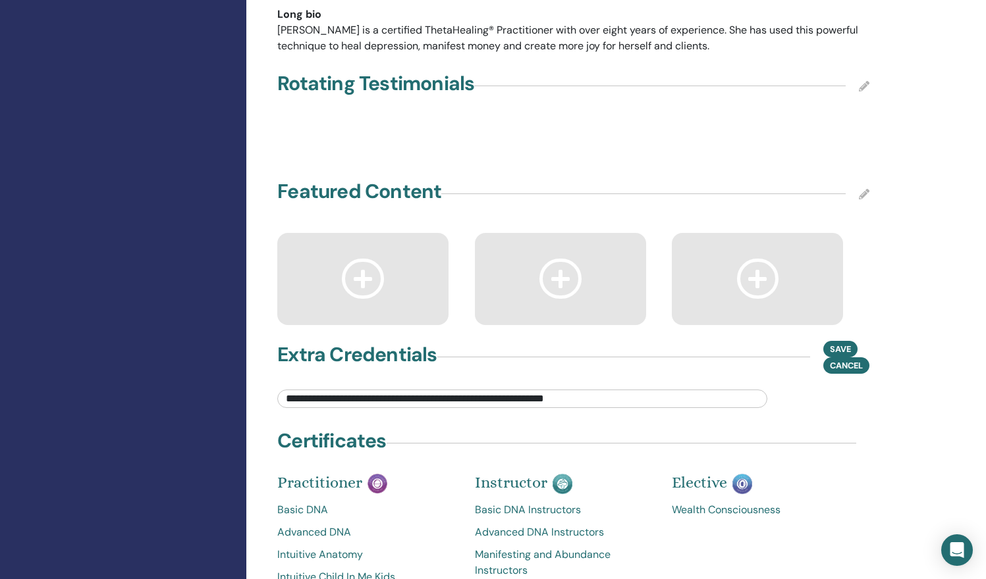
drag, startPoint x: 599, startPoint y: 366, endPoint x: 263, endPoint y: 355, distance: 336.0
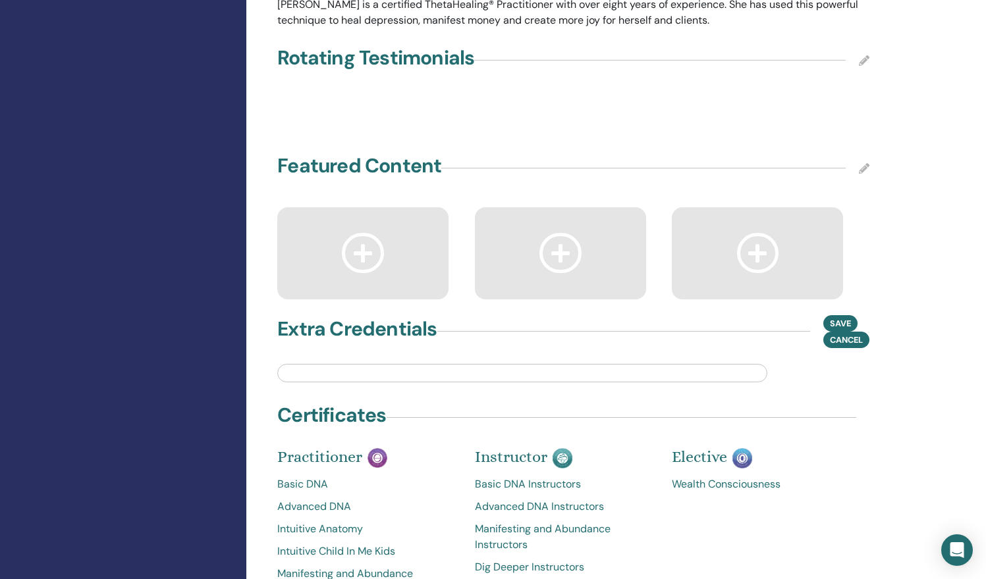
scroll to position [1565, 0]
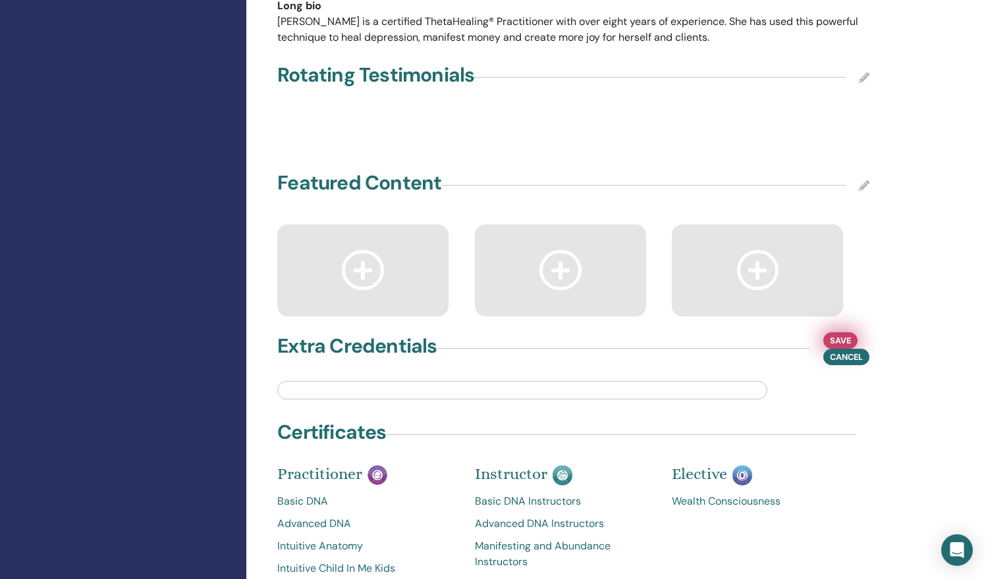
click at [836, 334] on span "Save" at bounding box center [840, 341] width 21 height 14
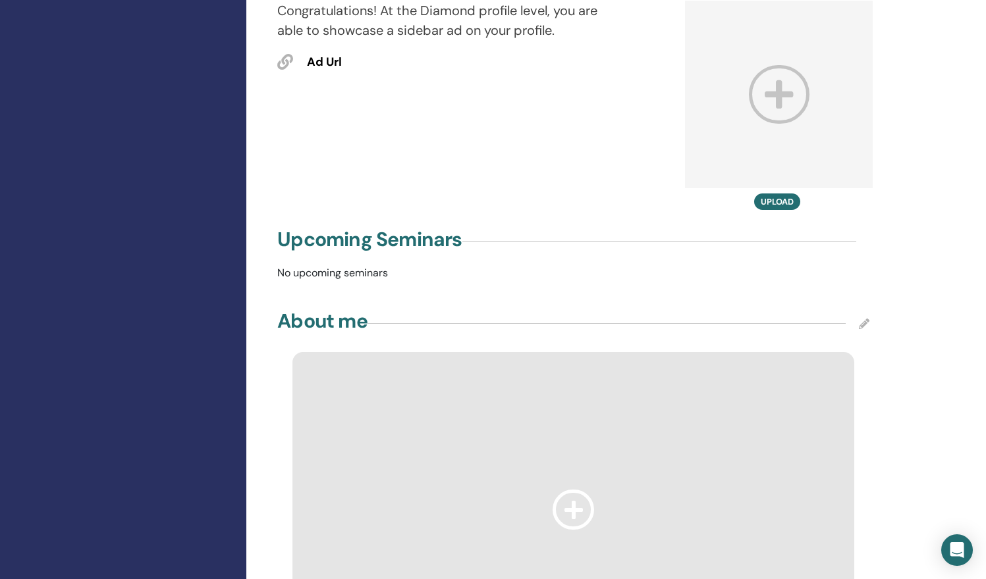
scroll to position [853, 0]
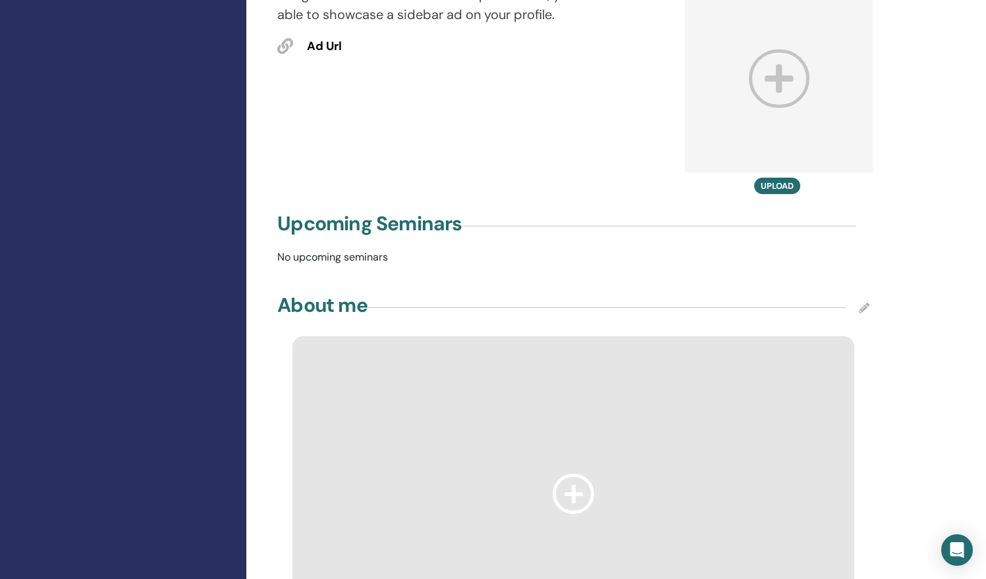
click at [565, 474] on icon at bounding box center [573, 494] width 42 height 40
click at [865, 303] on icon at bounding box center [864, 308] width 11 height 11
click at [658, 343] on div at bounding box center [573, 494] width 562 height 316
click at [755, 250] on p "No upcoming seminars" at bounding box center [573, 258] width 608 height 16
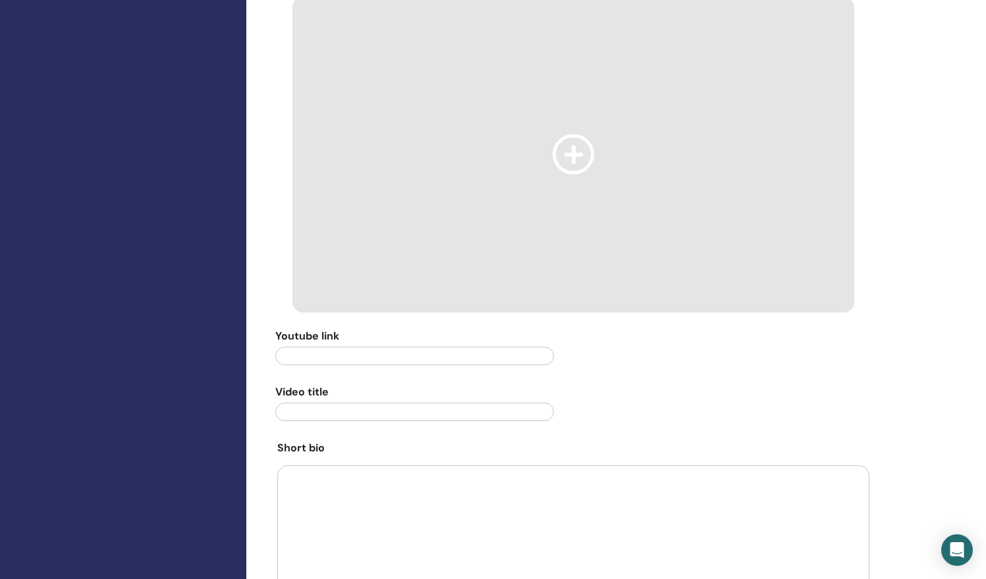
scroll to position [1357, 0]
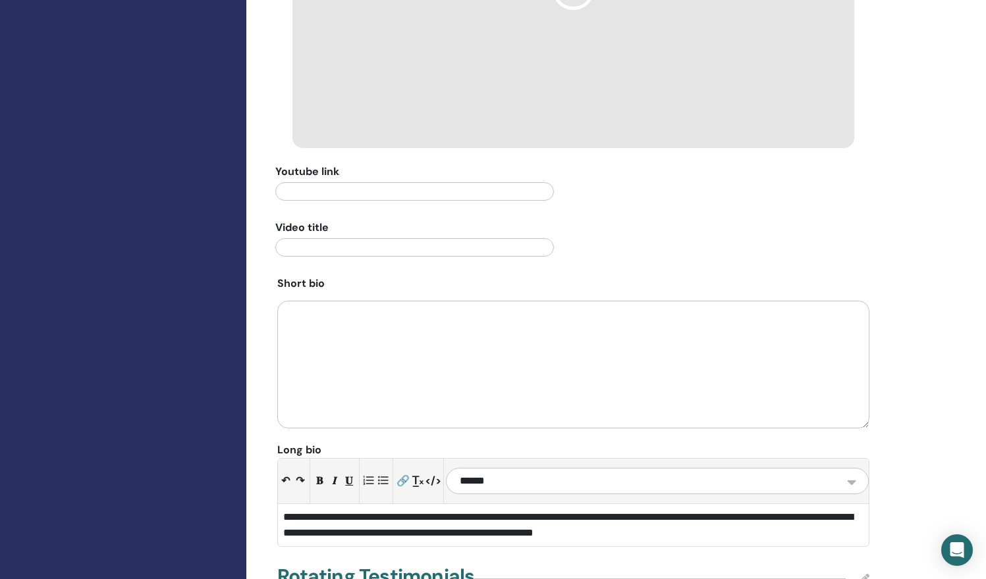
click at [450, 512] on span "**********" at bounding box center [568, 525] width 570 height 26
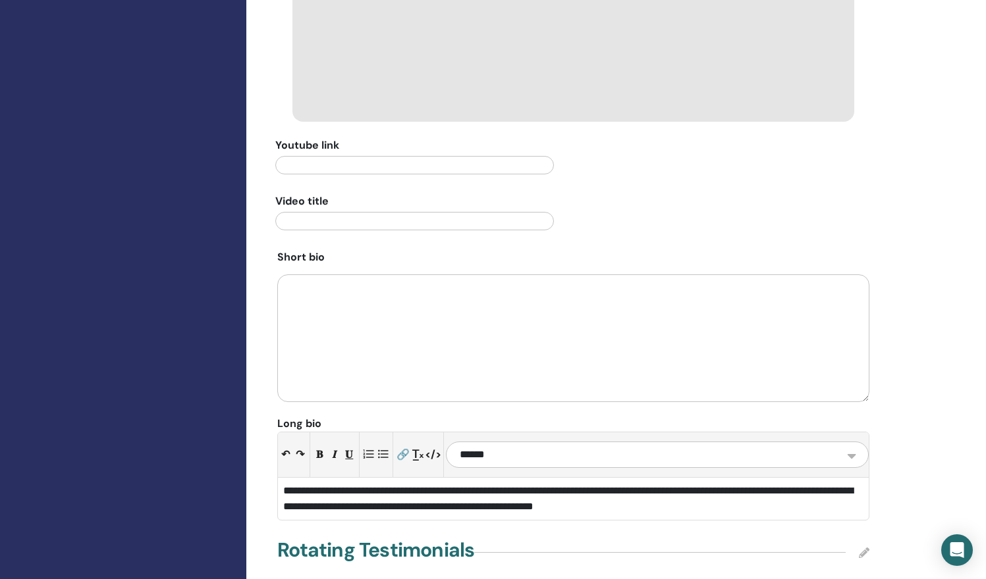
scroll to position [1387, 0]
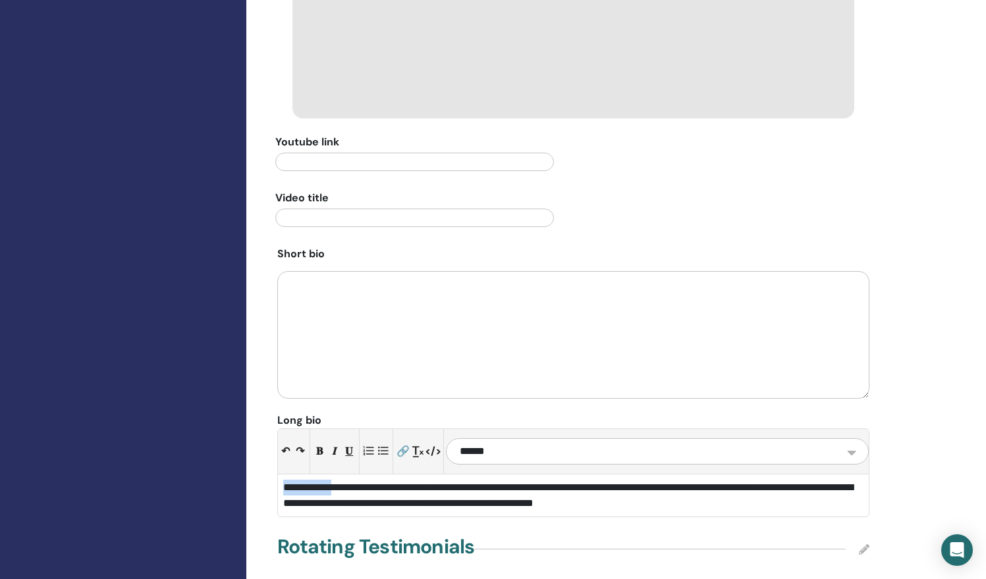
drag, startPoint x: 346, startPoint y: 456, endPoint x: 260, endPoint y: 444, distance: 86.4
click at [260, 444] on div "**********" at bounding box center [616, 94] width 740 height 2878
drag, startPoint x: 615, startPoint y: 455, endPoint x: 588, endPoint y: 460, distance: 27.4
click at [588, 483] on span "**********" at bounding box center [568, 496] width 570 height 26
click at [540, 483] on span "**********" at bounding box center [568, 496] width 570 height 26
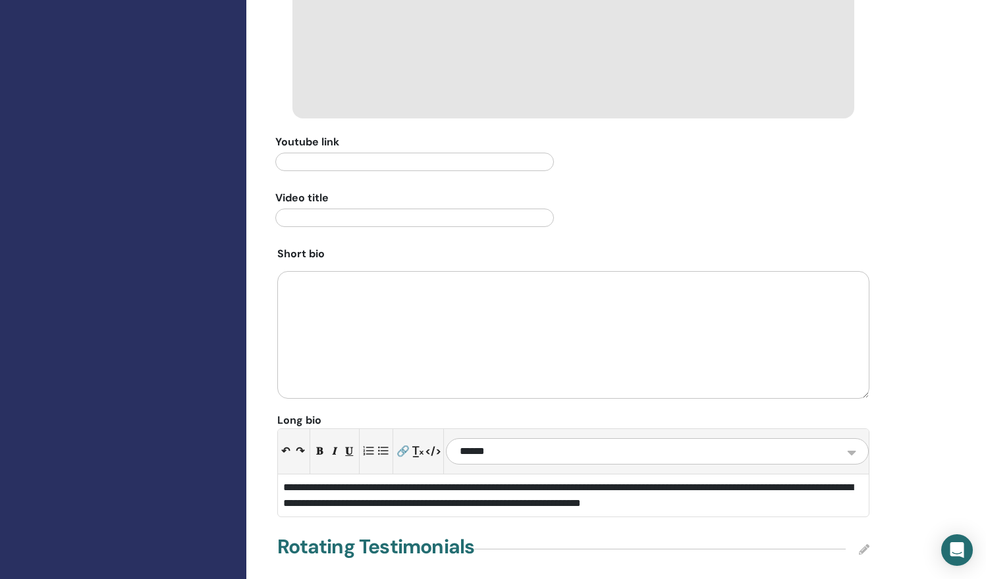
click at [947, 270] on div "**********" at bounding box center [616, 94] width 740 height 2878
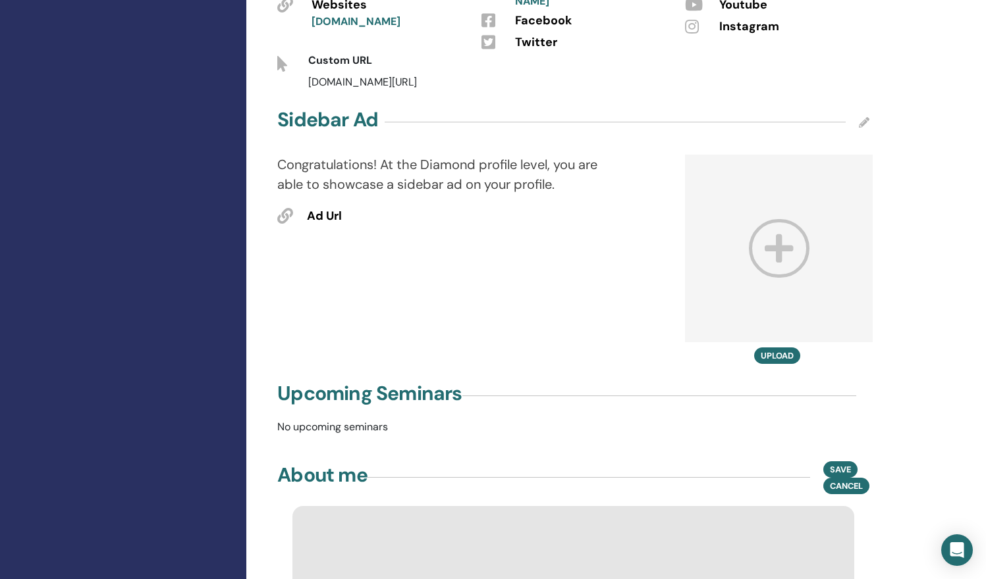
scroll to position [682, 0]
click at [840, 464] on span "Save" at bounding box center [840, 471] width 21 height 14
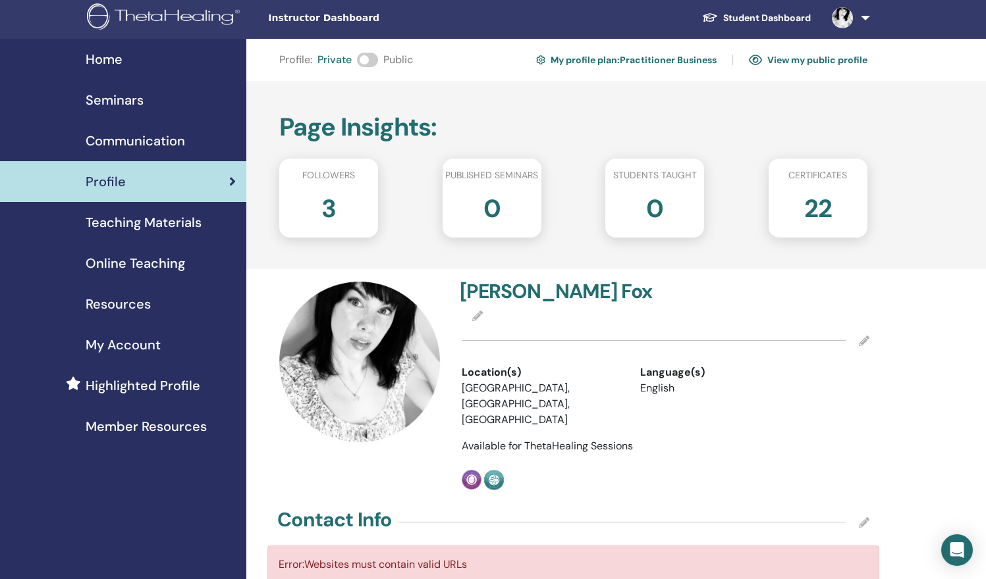
scroll to position [0, 0]
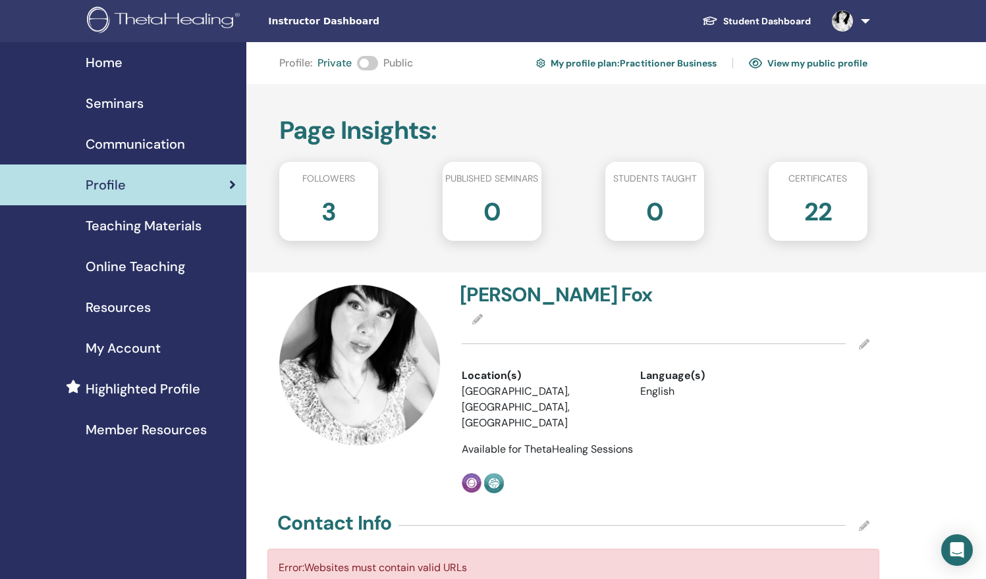
click at [800, 63] on link "View my public profile" at bounding box center [808, 63] width 119 height 21
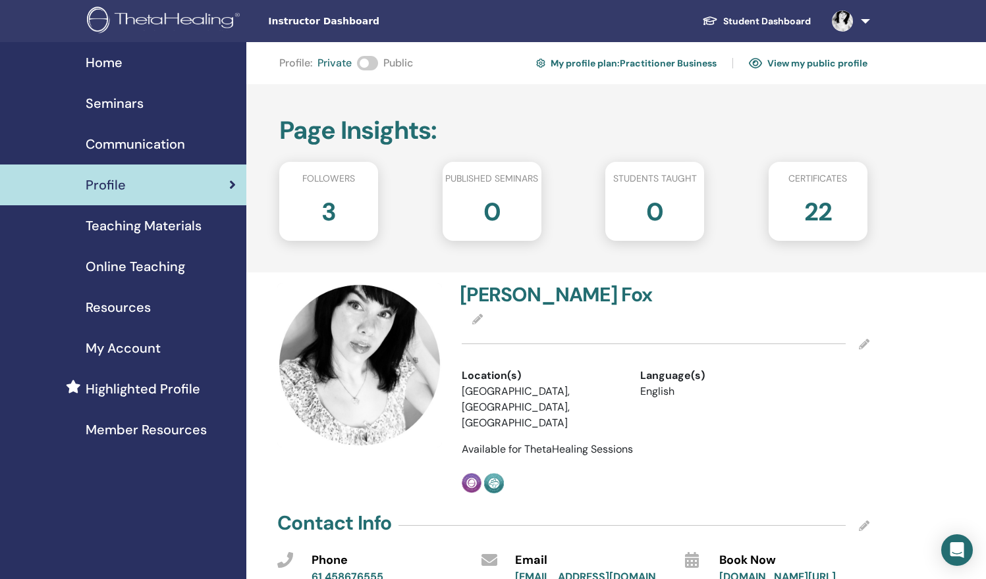
click at [373, 64] on span at bounding box center [367, 63] width 21 height 14
click at [799, 65] on link "View my public profile" at bounding box center [808, 63] width 119 height 21
